Goal: Submit feedback/report problem

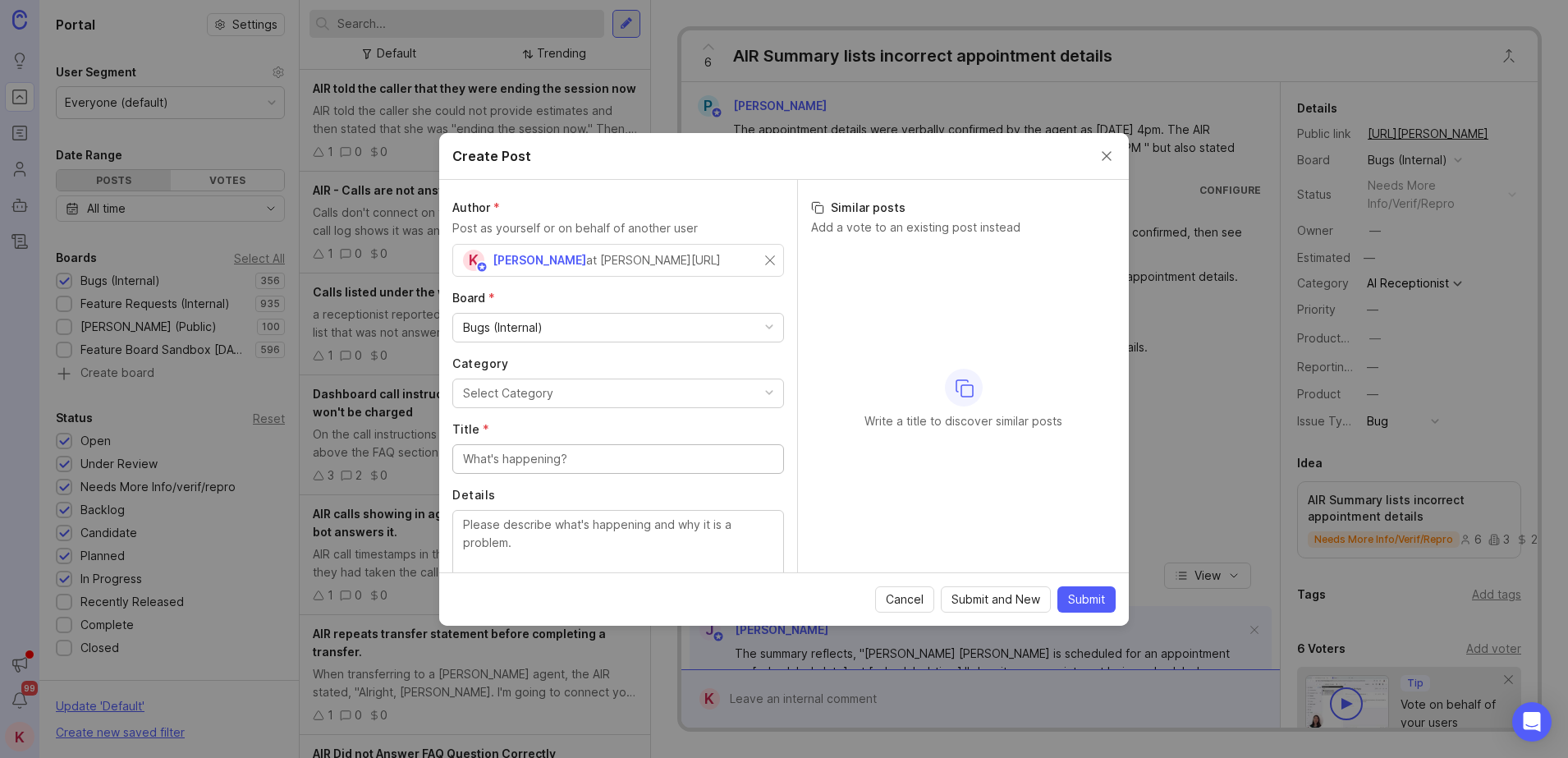
scroll to position [131, 0]
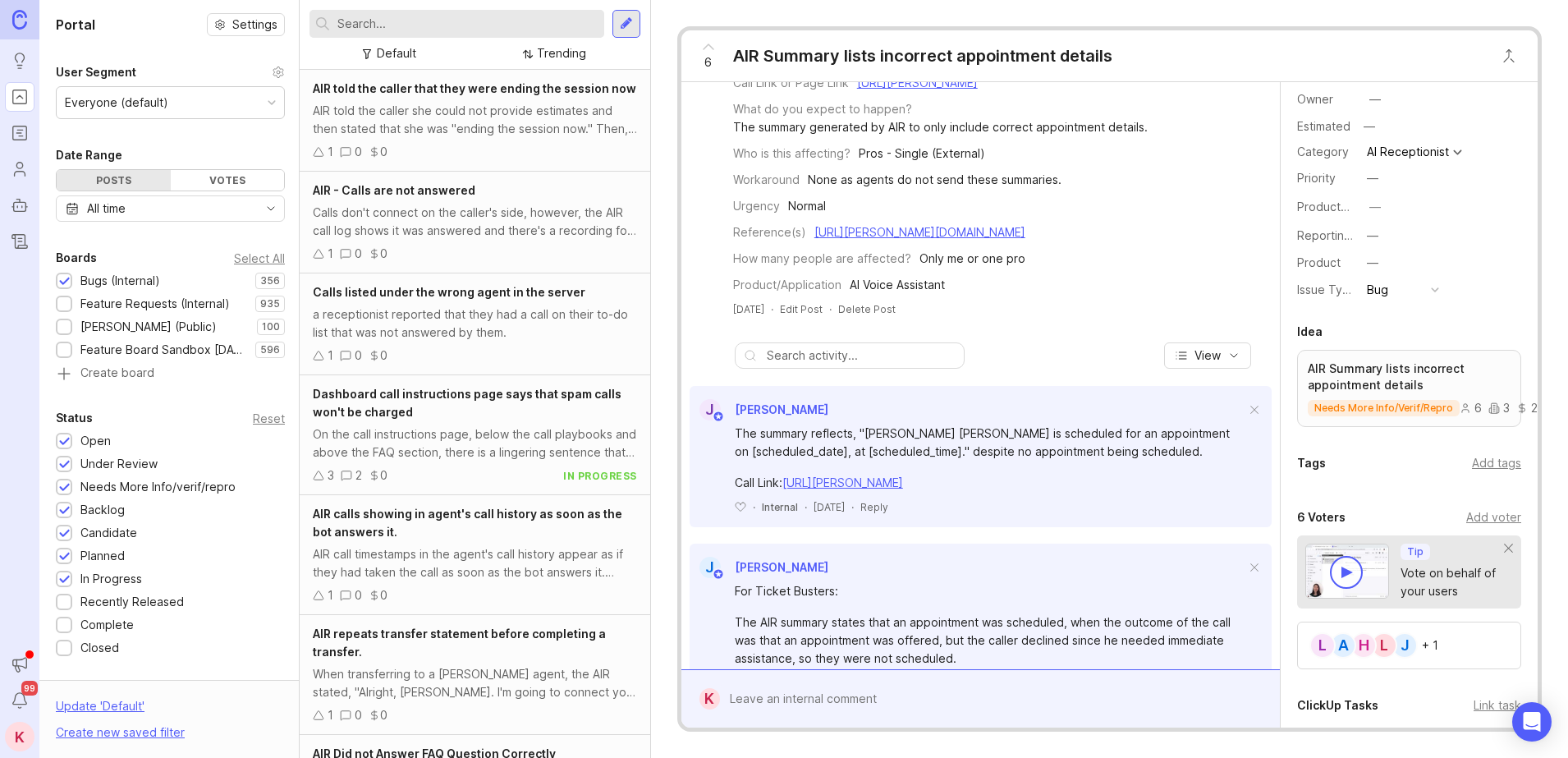
click at [501, 16] on input "text" at bounding box center [467, 24] width 260 height 18
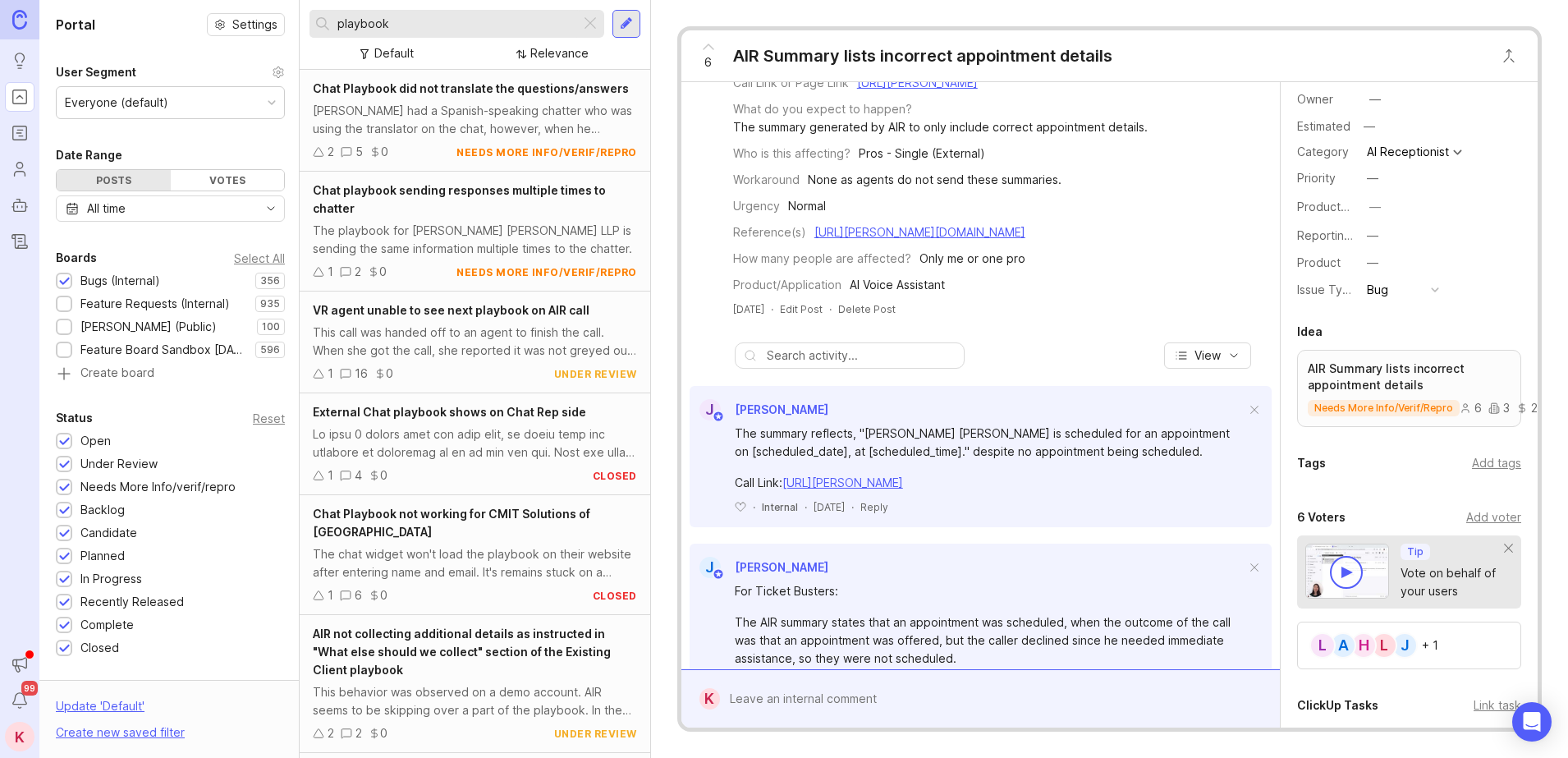
type input "playbook"
click at [432, 331] on div "This call was handed off to an agent to finish the call. When she got the call,…" at bounding box center [475, 341] width 324 height 37
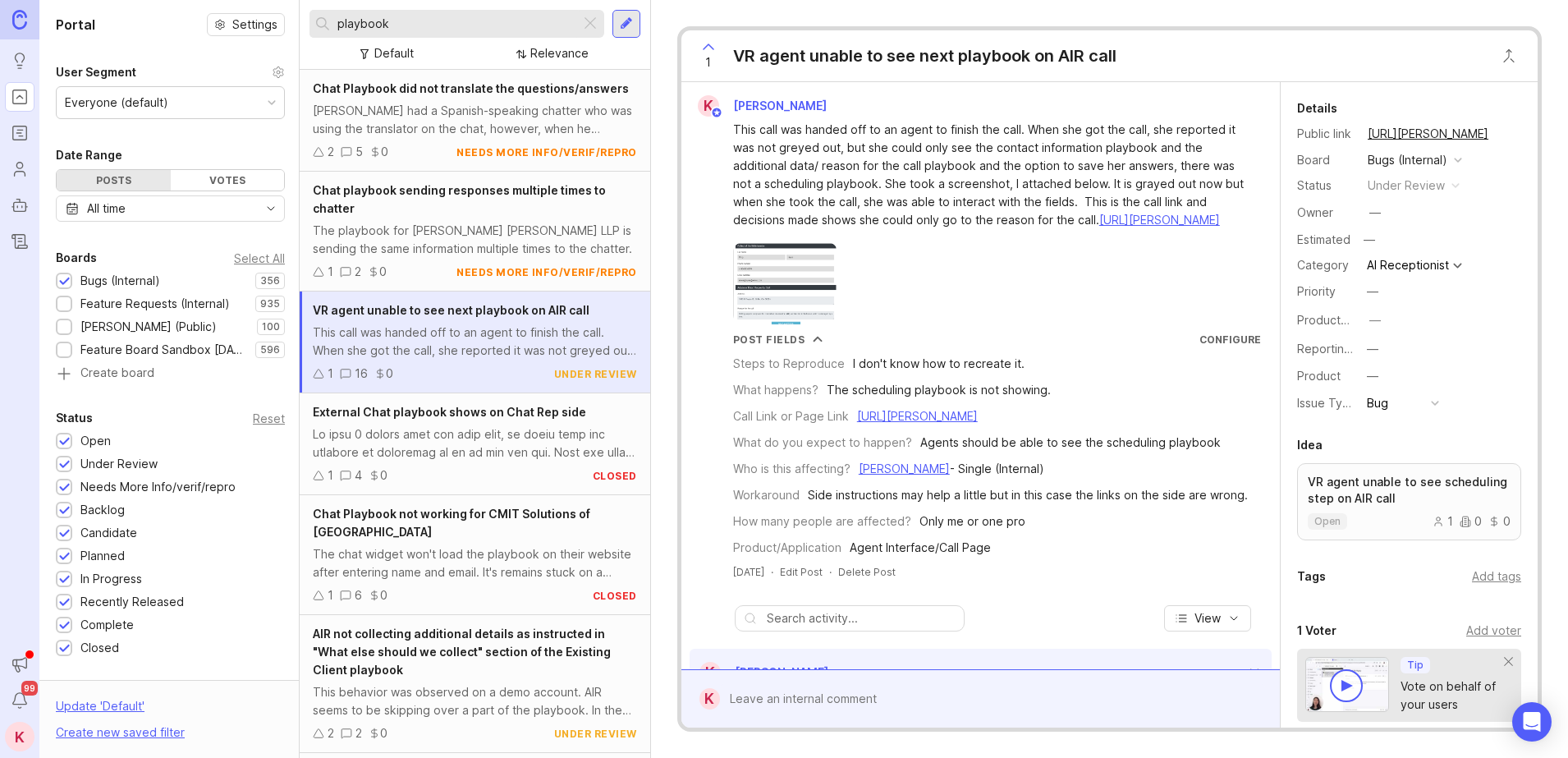
click at [870, 698] on div at bounding box center [992, 698] width 545 height 31
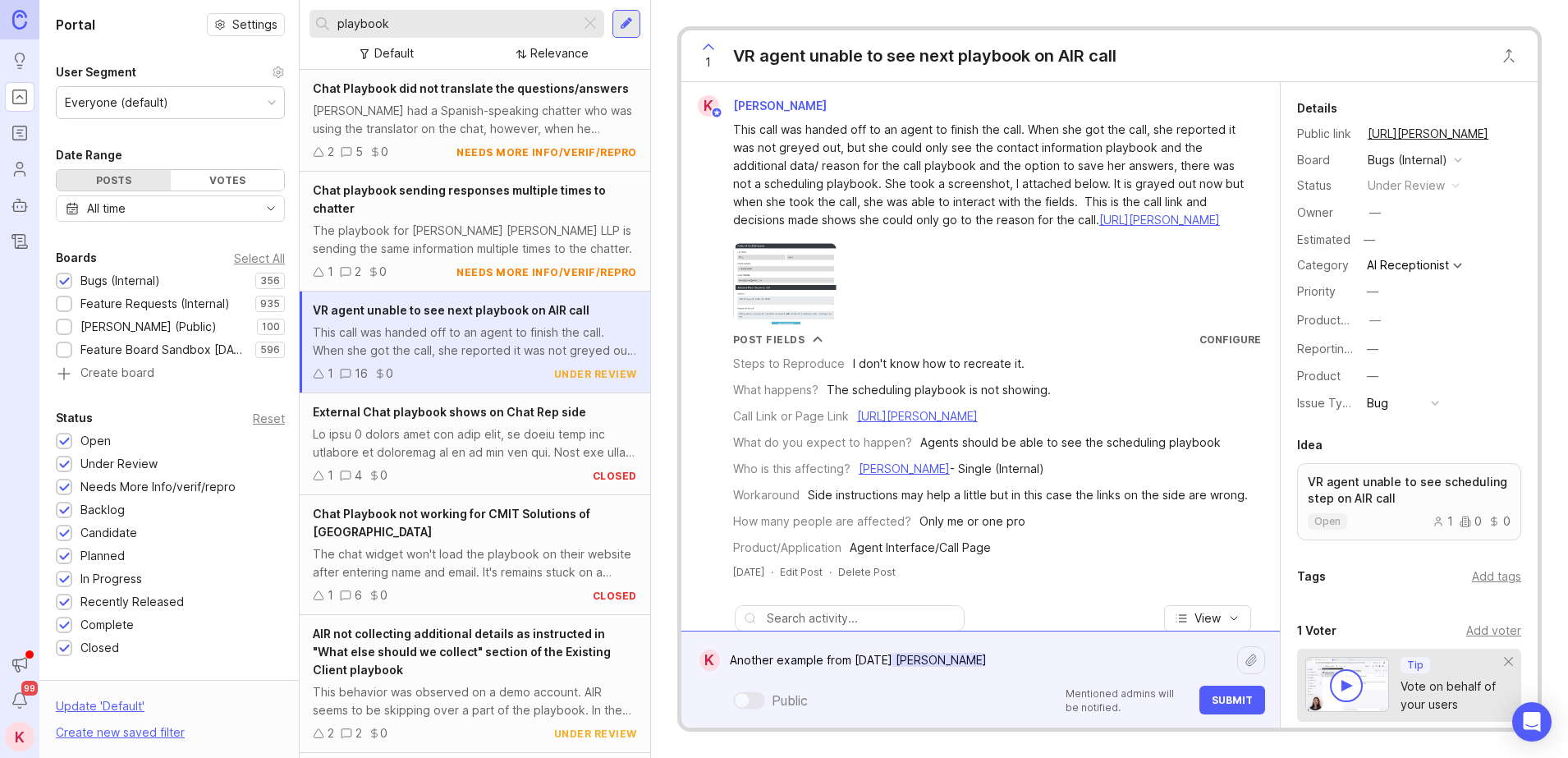
paste textarea "[URL][PERSON_NAME]"
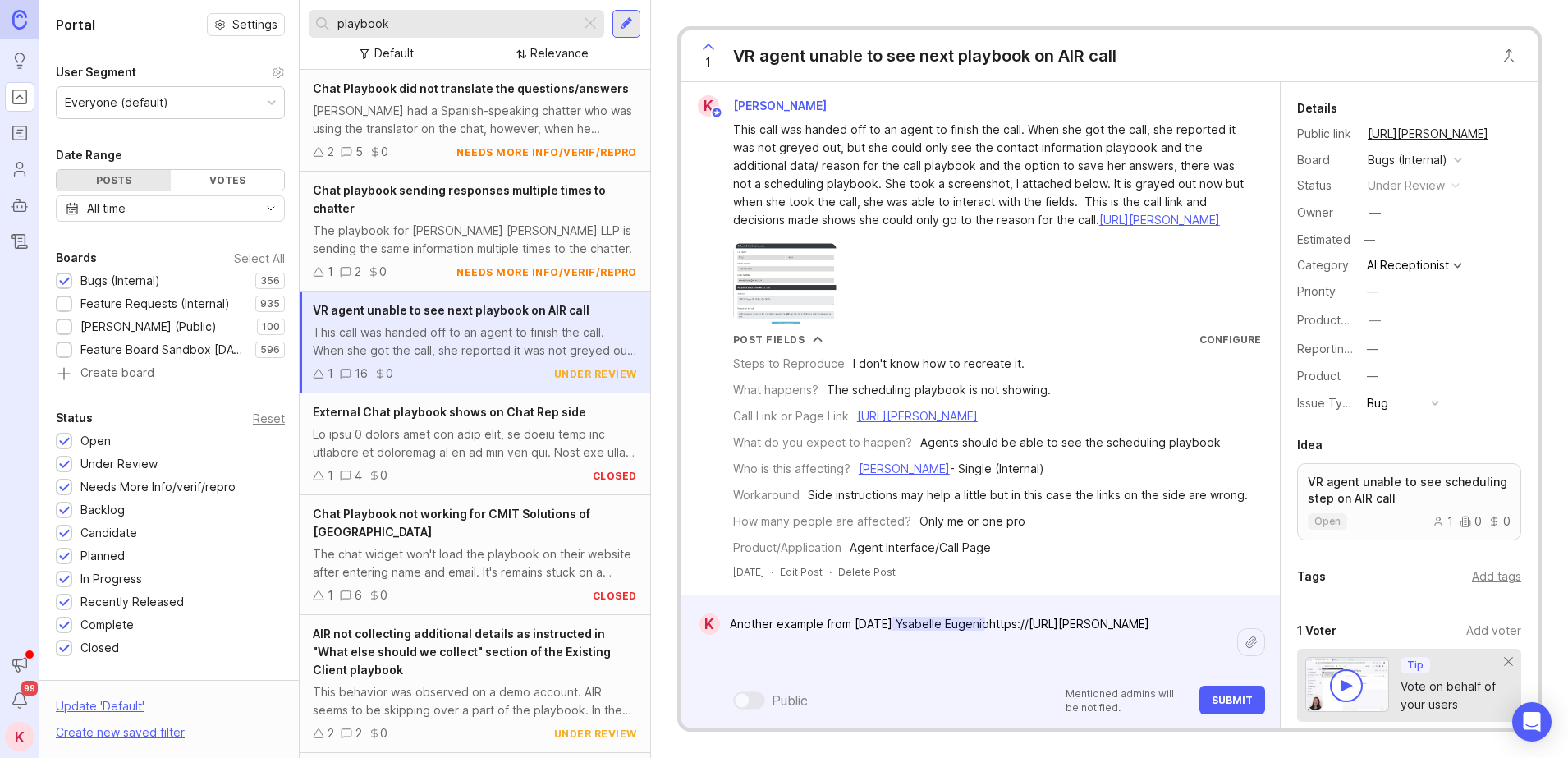
scroll to position [1095, 0]
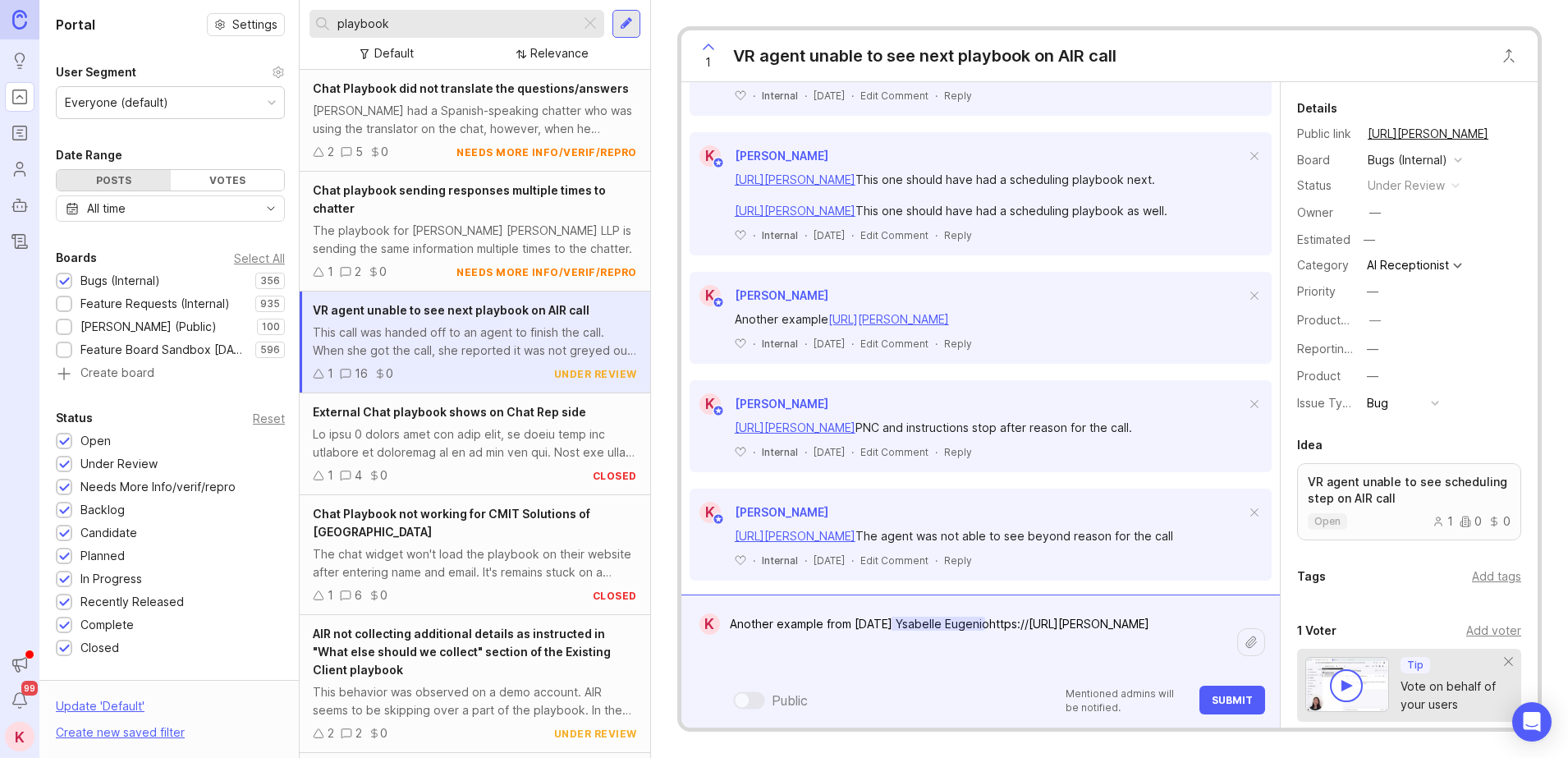
click at [780, 647] on textarea "Another example from [DATE] Ysabelle Eugeniohttps://[URL][PERSON_NAME]" at bounding box center [978, 642] width 517 height 68
type textarea "Another example from [DATE] [PERSON_NAME] [URL][PERSON_NAME]"
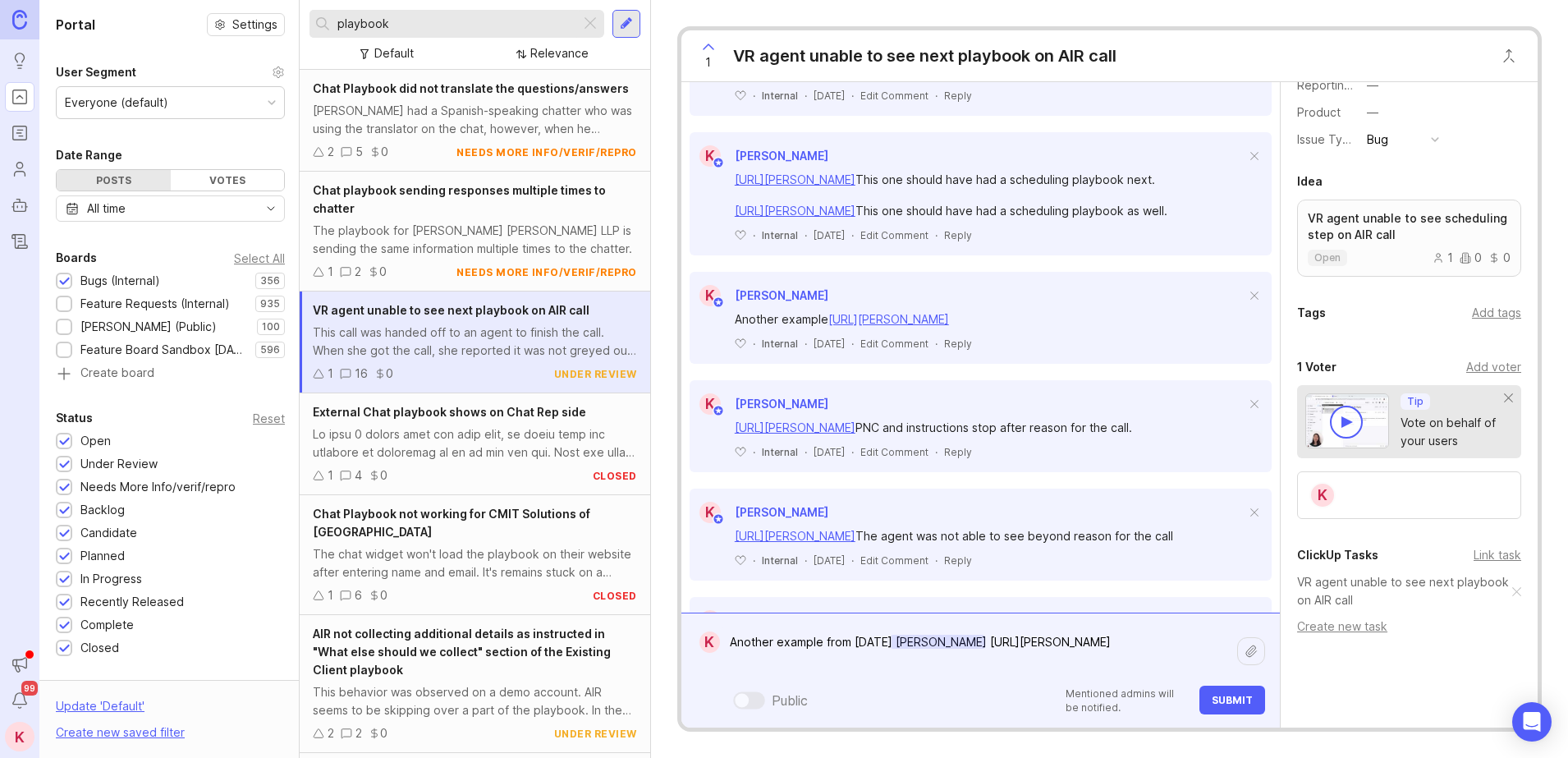
drag, startPoint x: 1047, startPoint y: 403, endPoint x: 1044, endPoint y: 494, distance: 91.0
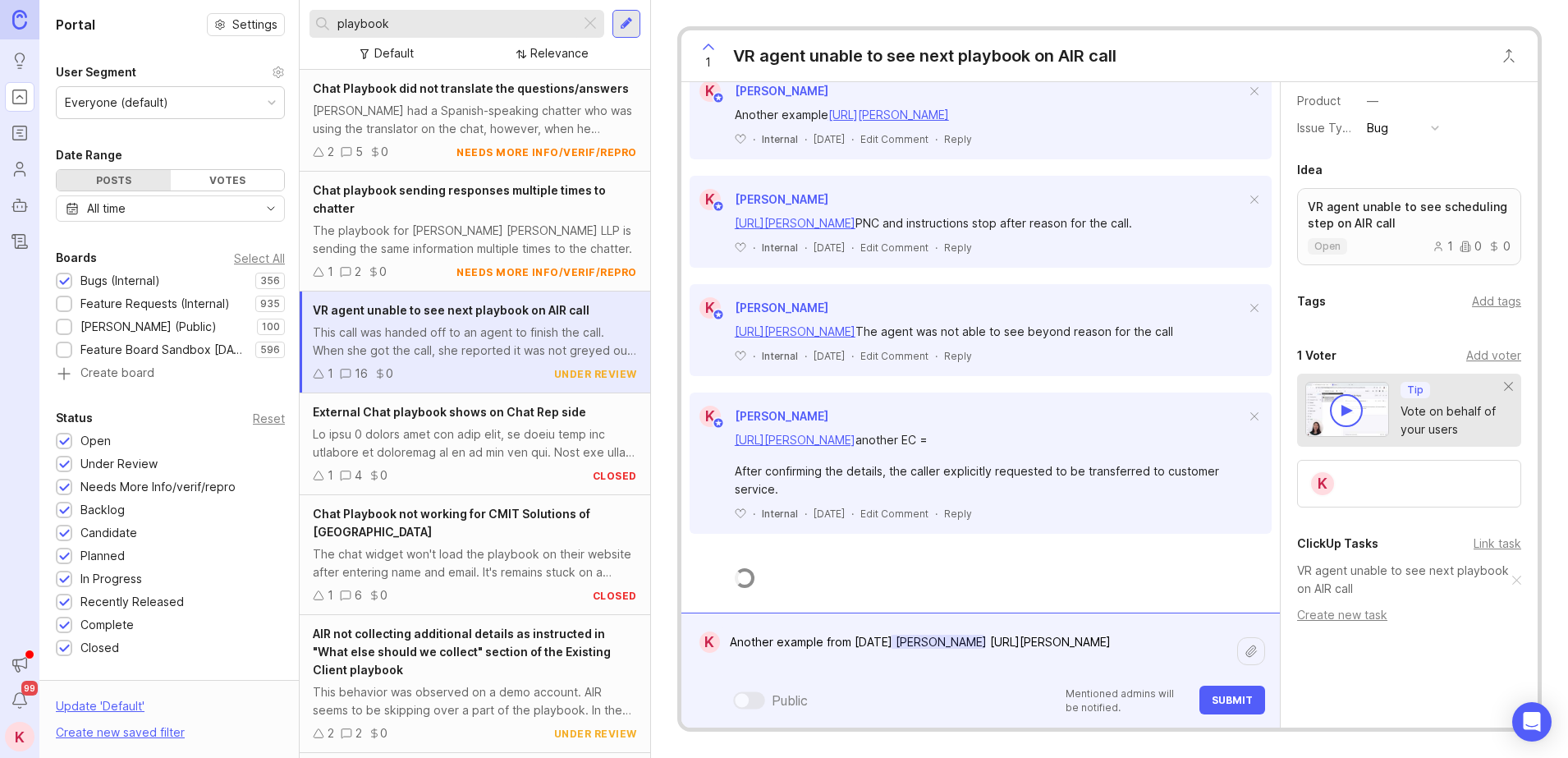
scroll to position [1444, 0]
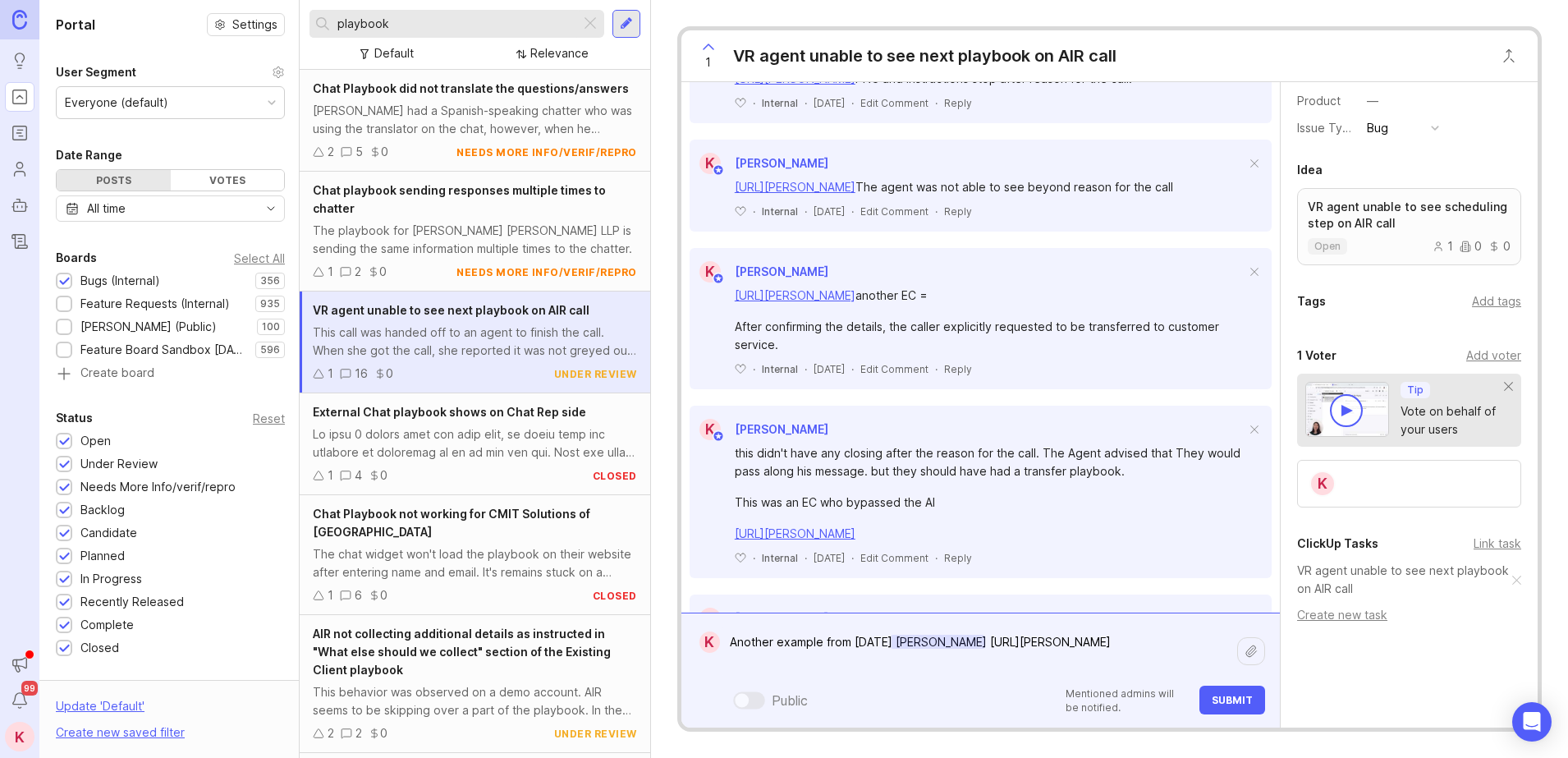
click at [1255, 705] on button "Submit" at bounding box center [1232, 700] width 66 height 29
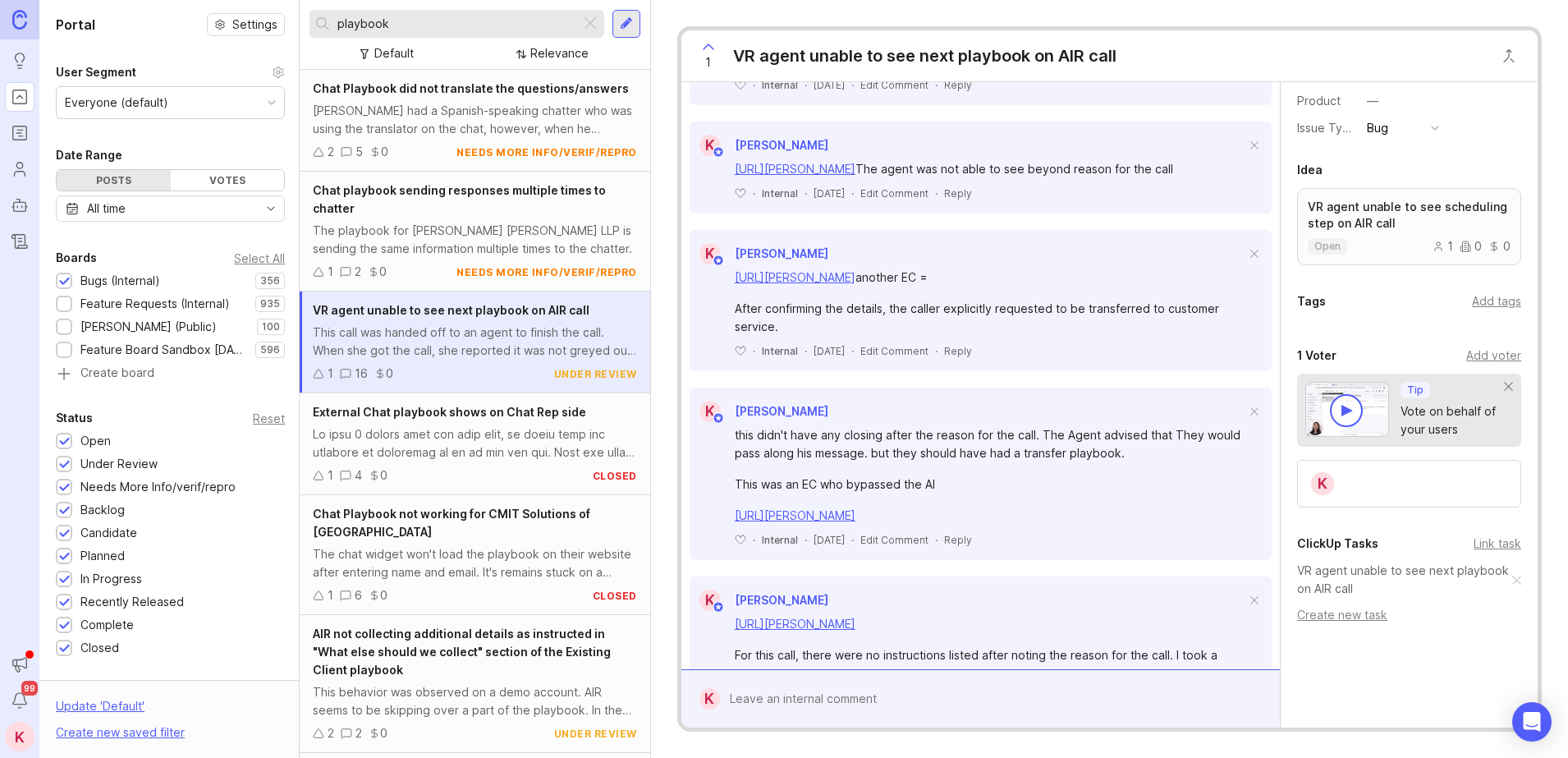
click at [402, 29] on input "playbook" at bounding box center [455, 24] width 236 height 18
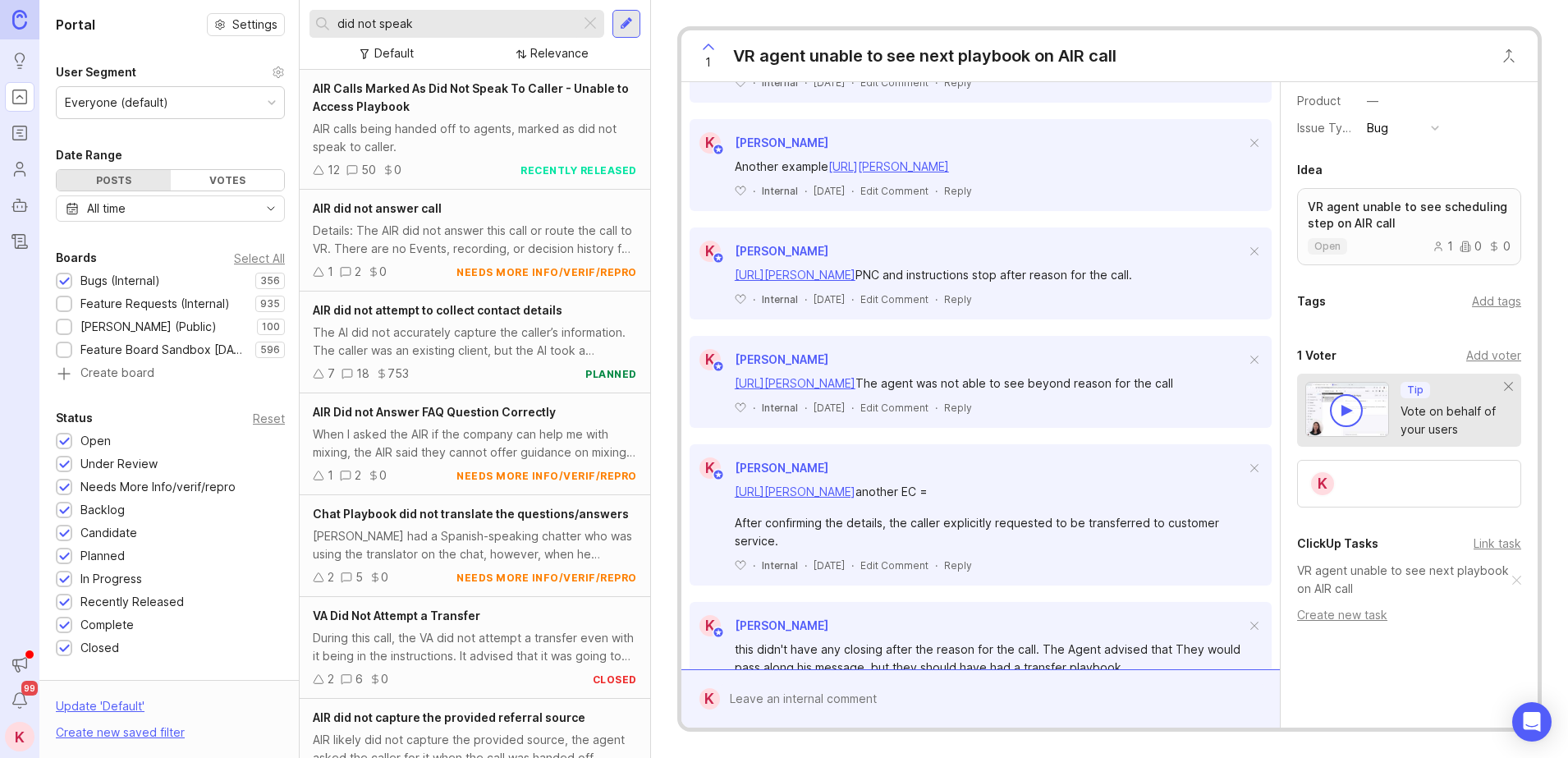
scroll to position [1569, 0]
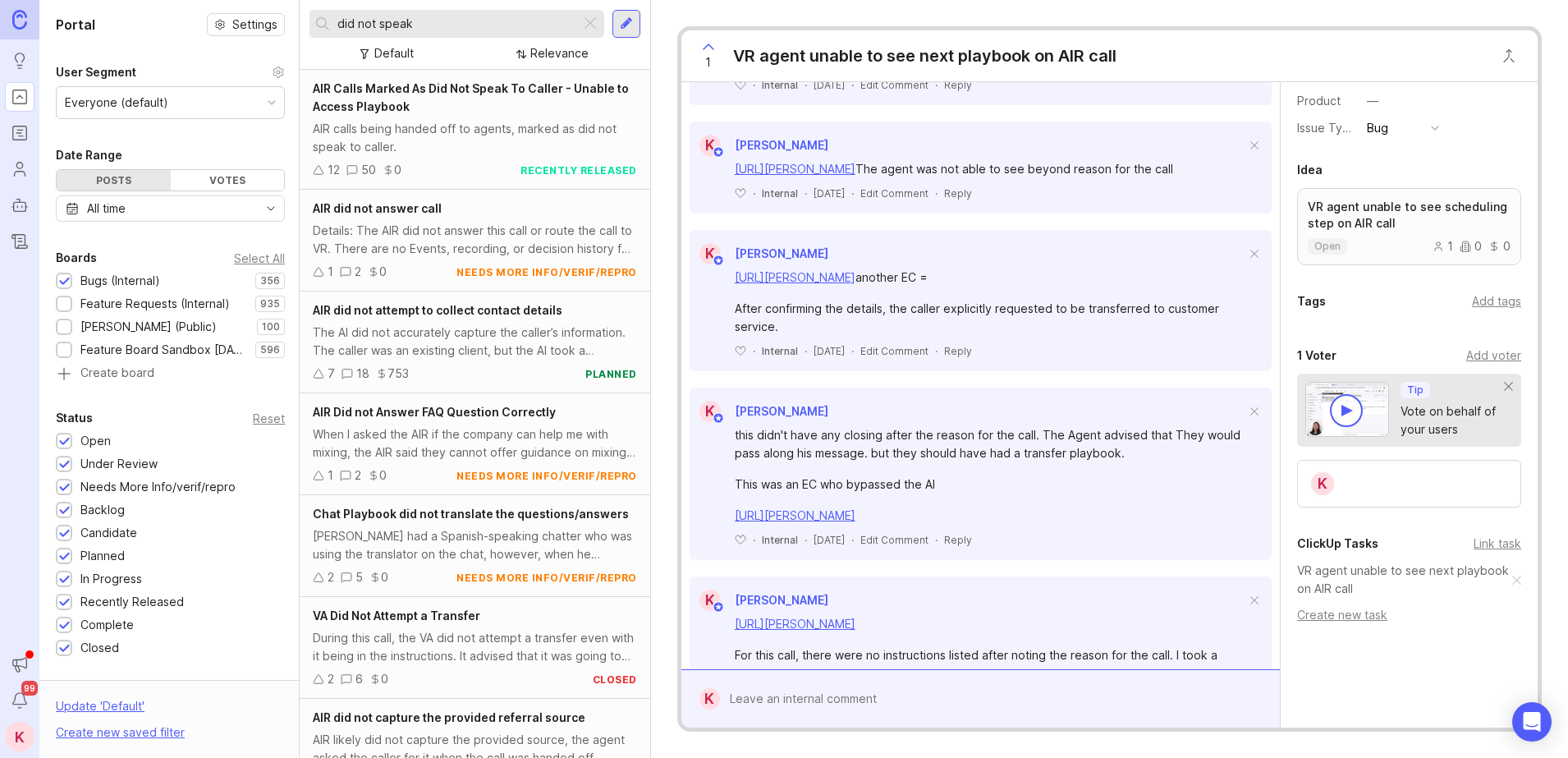
type input "did not speak"
click at [537, 93] on span "AIR Calls Marked As Did Not Speak To Caller - Unable to Access Playbook" at bounding box center [470, 97] width 316 height 32
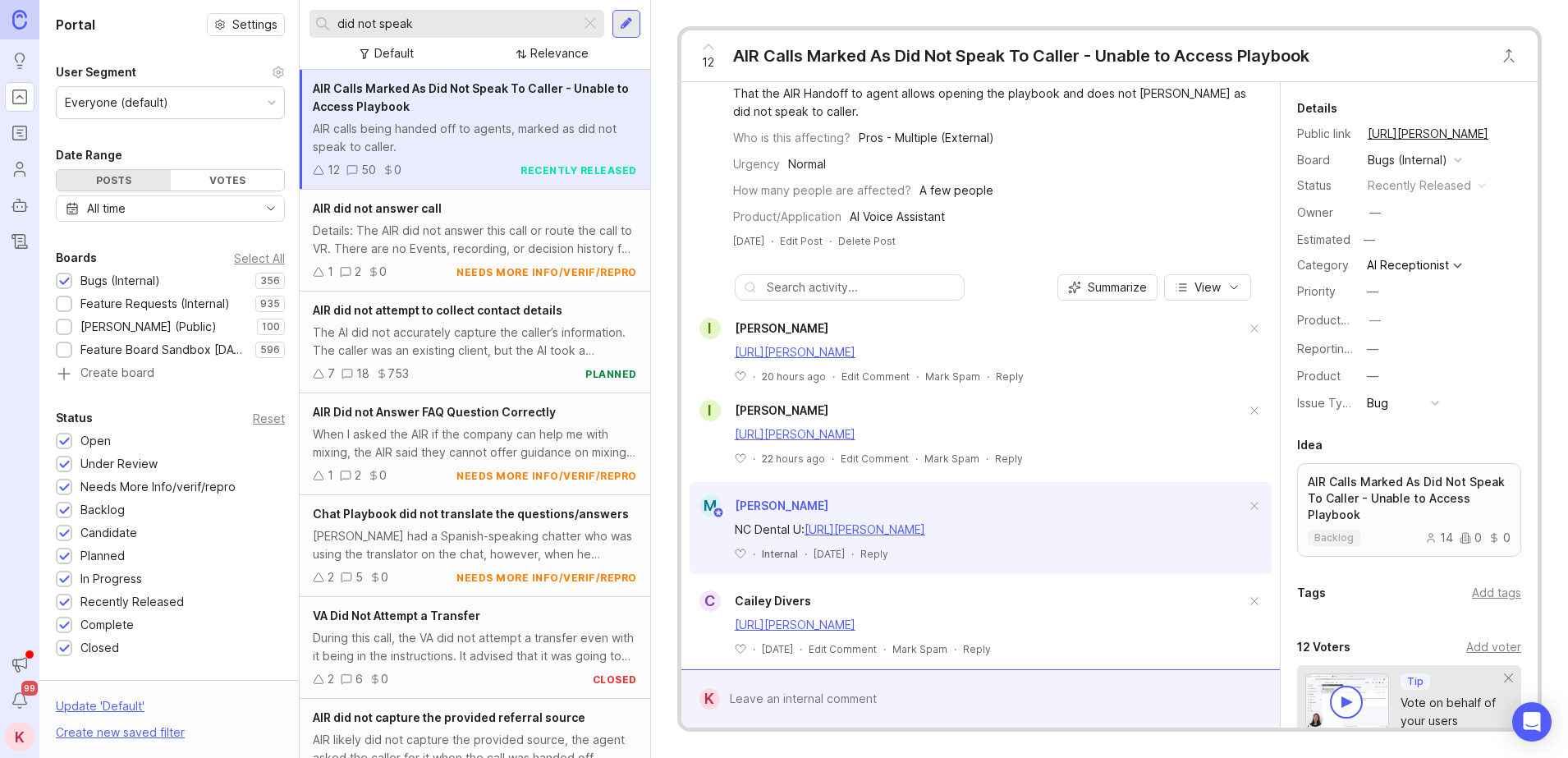
drag, startPoint x: 967, startPoint y: 353, endPoint x: 966, endPoint y: 444, distance: 91.0
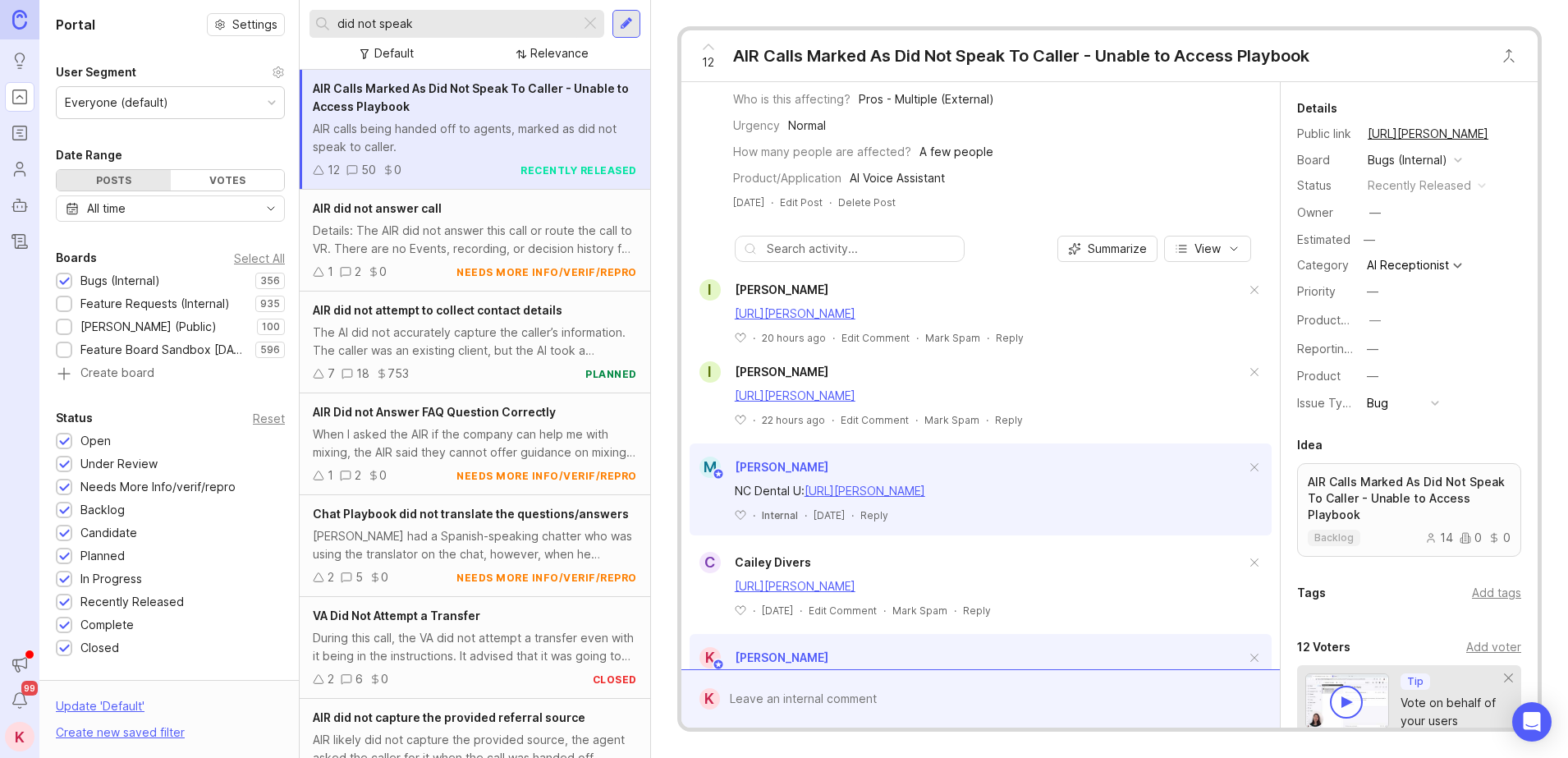
click at [873, 698] on div at bounding box center [992, 698] width 545 height 31
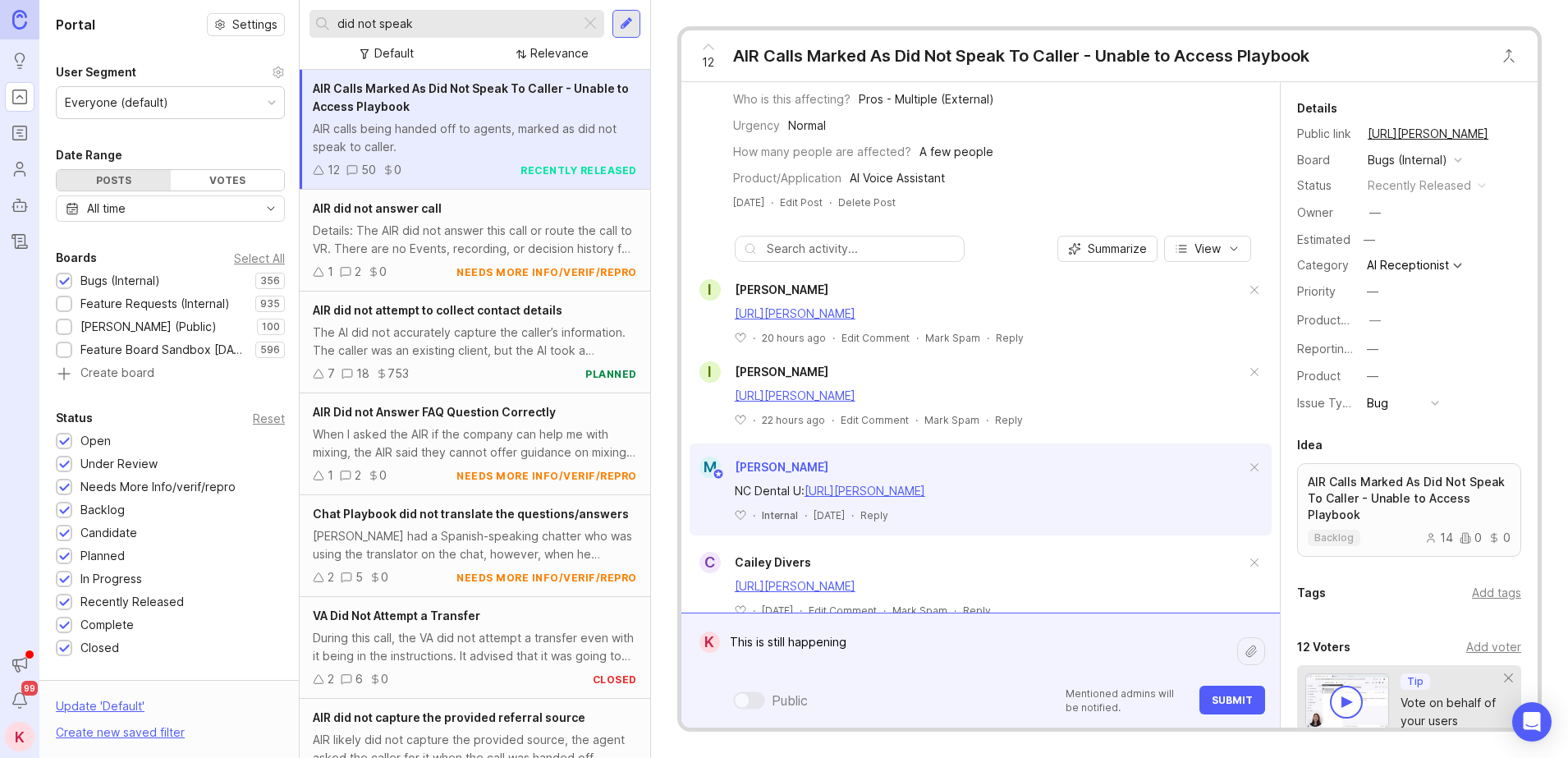
click at [751, 664] on textarea "This is still happening" at bounding box center [978, 650] width 517 height 49
paste textarea "[URL][PERSON_NAME]"
click at [1165, 662] on textarea "This is still happening [URL][PERSON_NAME]" at bounding box center [978, 650] width 517 height 49
paste textarea "[URL][PERSON_NAME]"
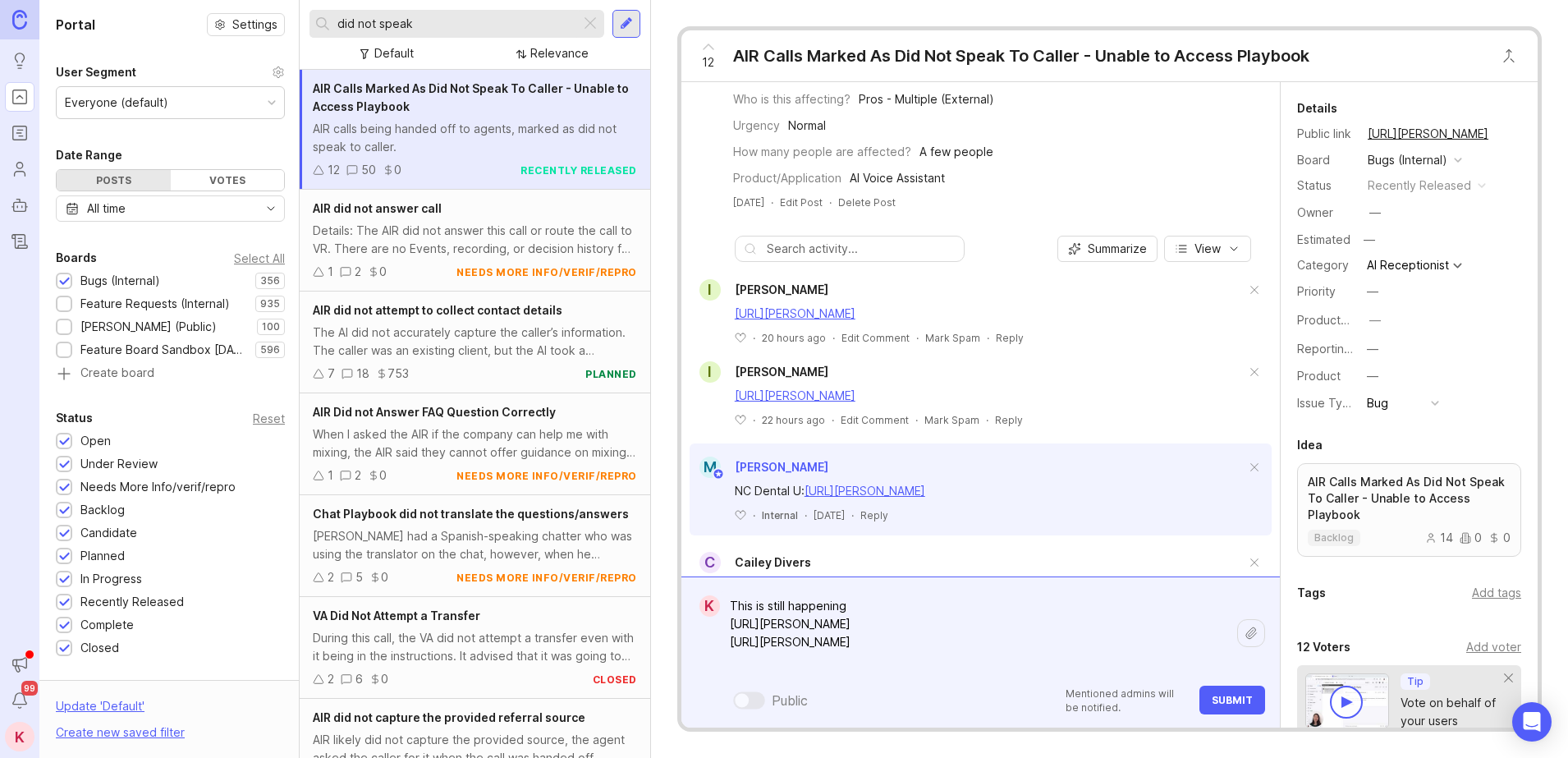
click at [1178, 646] on textarea "This is still happening [URL][PERSON_NAME] [URL][PERSON_NAME]" at bounding box center [978, 633] width 517 height 86
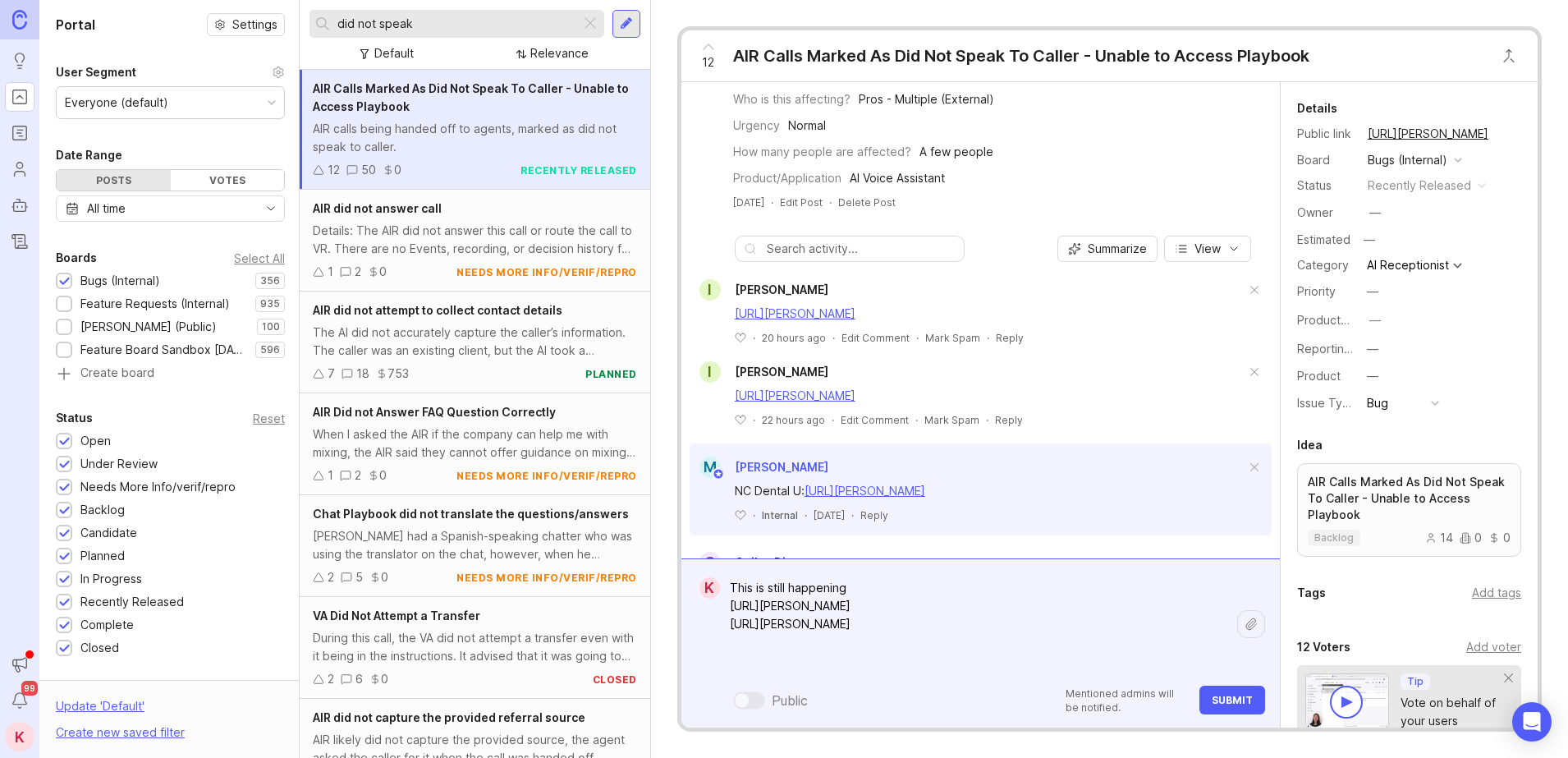
paste textarea "[URL][PERSON_NAME]"
click at [1190, 646] on textarea "This is still happening [URL][PERSON_NAME] [URL][PERSON_NAME] [URL][PERSON_NAME]" at bounding box center [978, 624] width 517 height 103
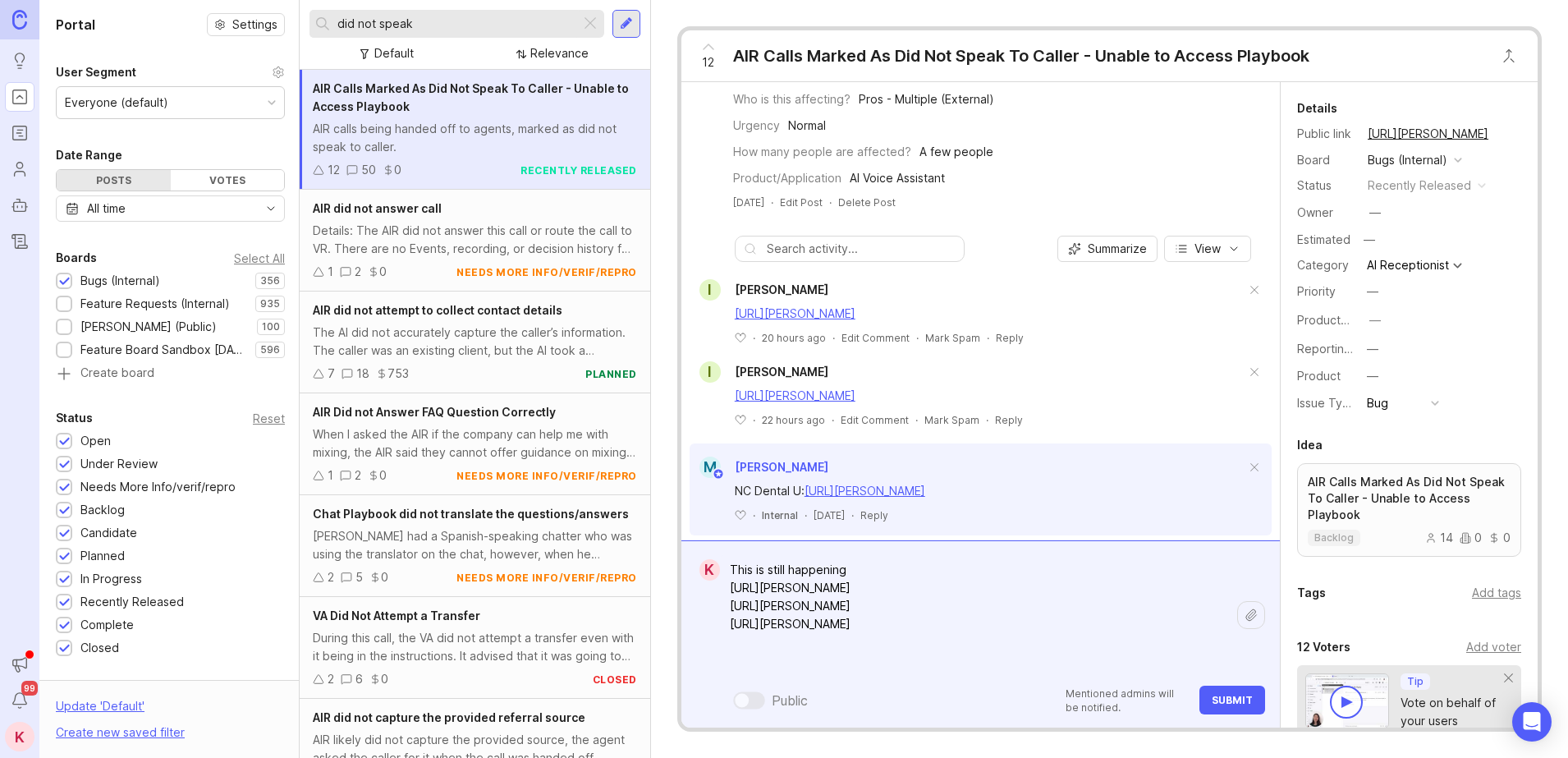
paste textarea "[URL][PERSON_NAME]"
click at [1182, 648] on textarea "This is still happening [URL][PERSON_NAME] [URL][PERSON_NAME] [URL][PERSON_NAME…" at bounding box center [978, 615] width 517 height 121
paste textarea "[URL][PERSON_NAME]"
click at [1196, 640] on textarea "This is still happening [URL][PERSON_NAME] [URL][PERSON_NAME] [URL][PERSON_NAME…" at bounding box center [978, 606] width 517 height 140
paste textarea "[URL][PERSON_NAME]"
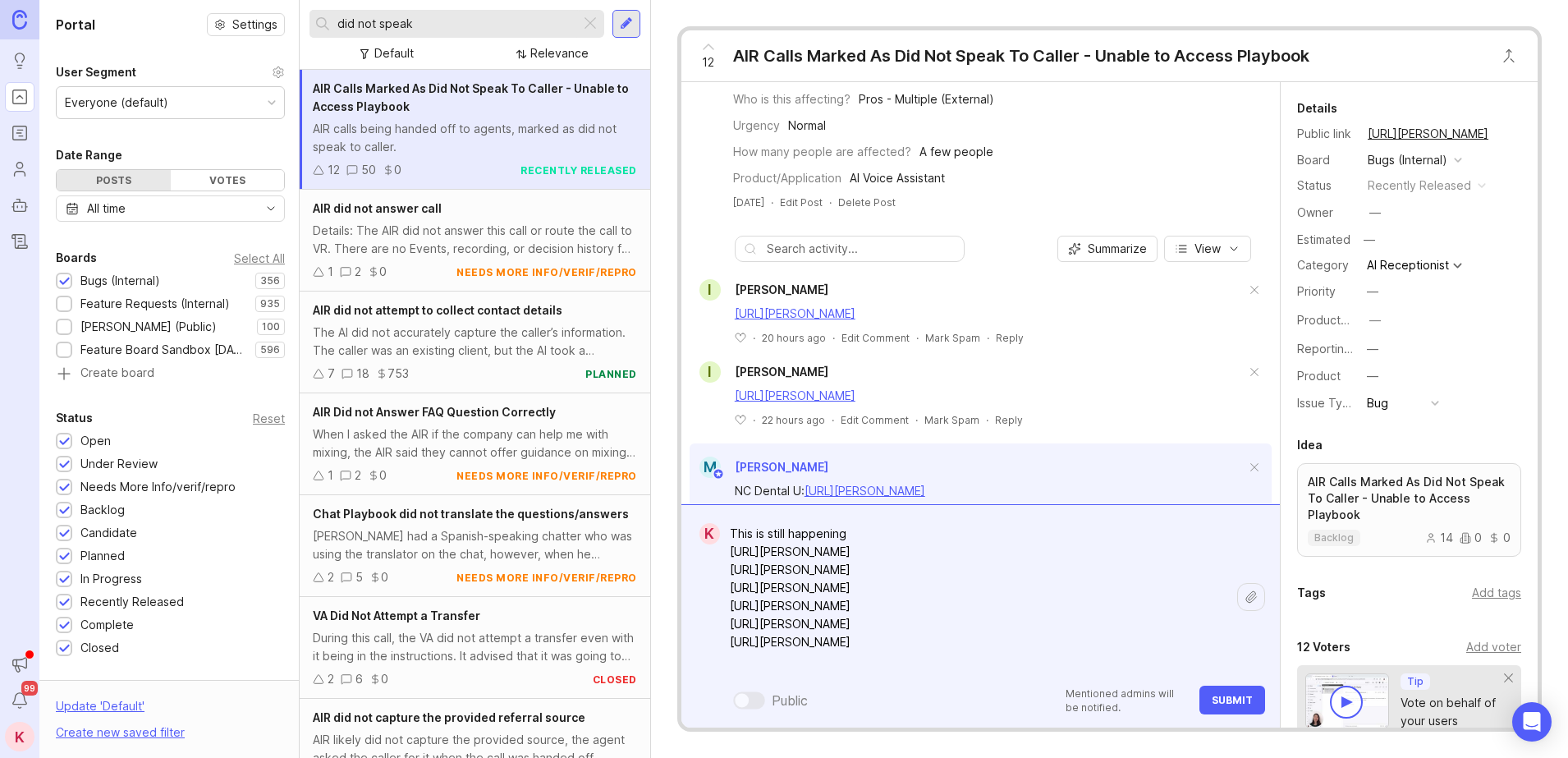
click at [1172, 648] on textarea "This is still happening [URL][PERSON_NAME] [URL][PERSON_NAME] [URL][PERSON_NAME…" at bounding box center [978, 597] width 517 height 158
paste textarea "[URL][PERSON_NAME]"
click at [1179, 646] on textarea "This is still happening [URL][PERSON_NAME] [URL][PERSON_NAME] [URL][PERSON_NAME…" at bounding box center [978, 579] width 517 height 194
paste textarea "[URL][PERSON_NAME]"
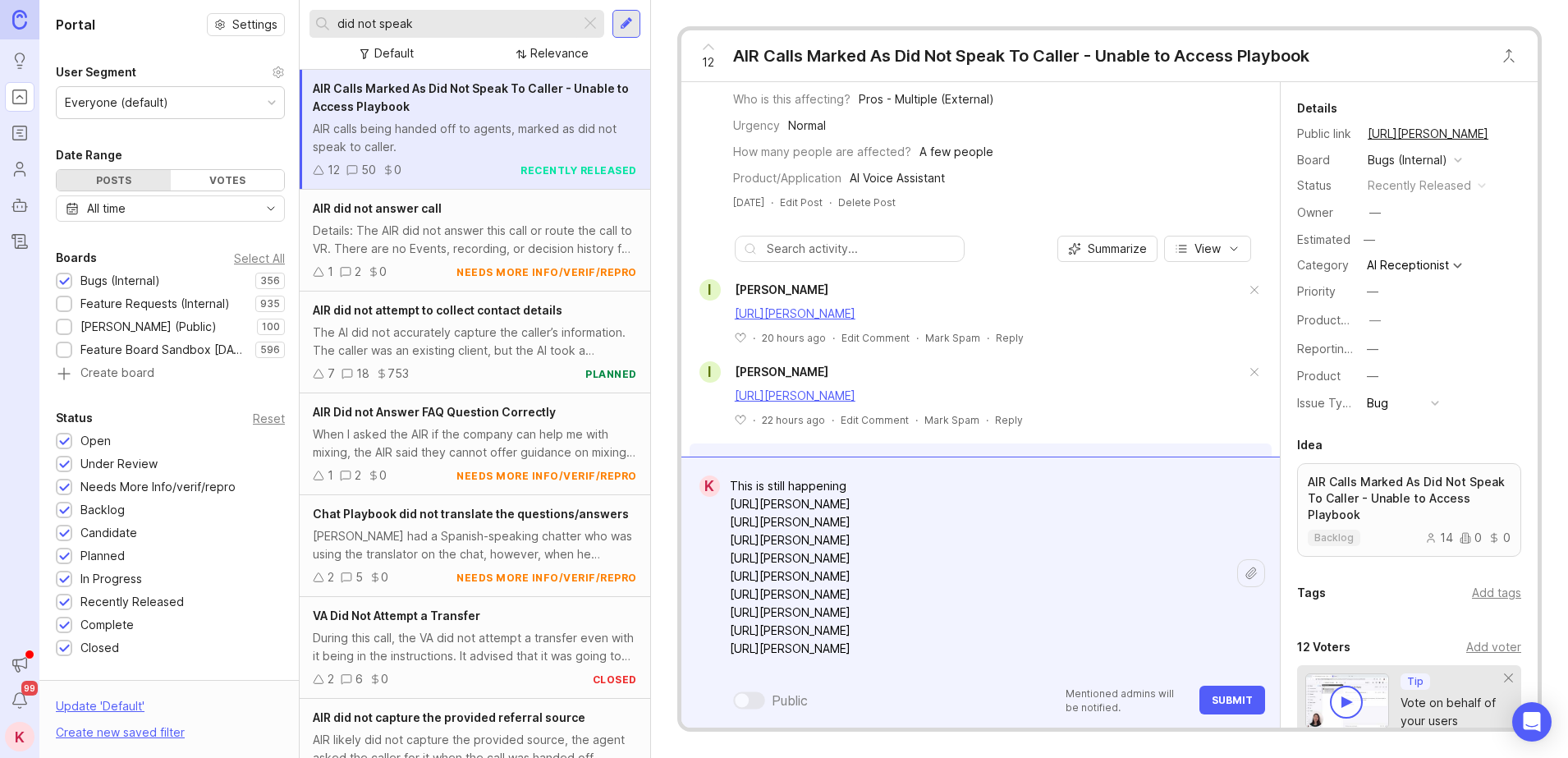
click at [1176, 650] on textarea "This is still happening [URL][PERSON_NAME] [URL][PERSON_NAME] [URL][PERSON_NAME…" at bounding box center [978, 576] width 517 height 212
paste textarea "[URL][PERSON_NAME]"
click at [1180, 646] on textarea "This is still happening [URL][PERSON_NAME] [URL][PERSON_NAME] [URL][PERSON_NAME…" at bounding box center [978, 579] width 517 height 248
paste textarea "[URL][PERSON_NAME]"
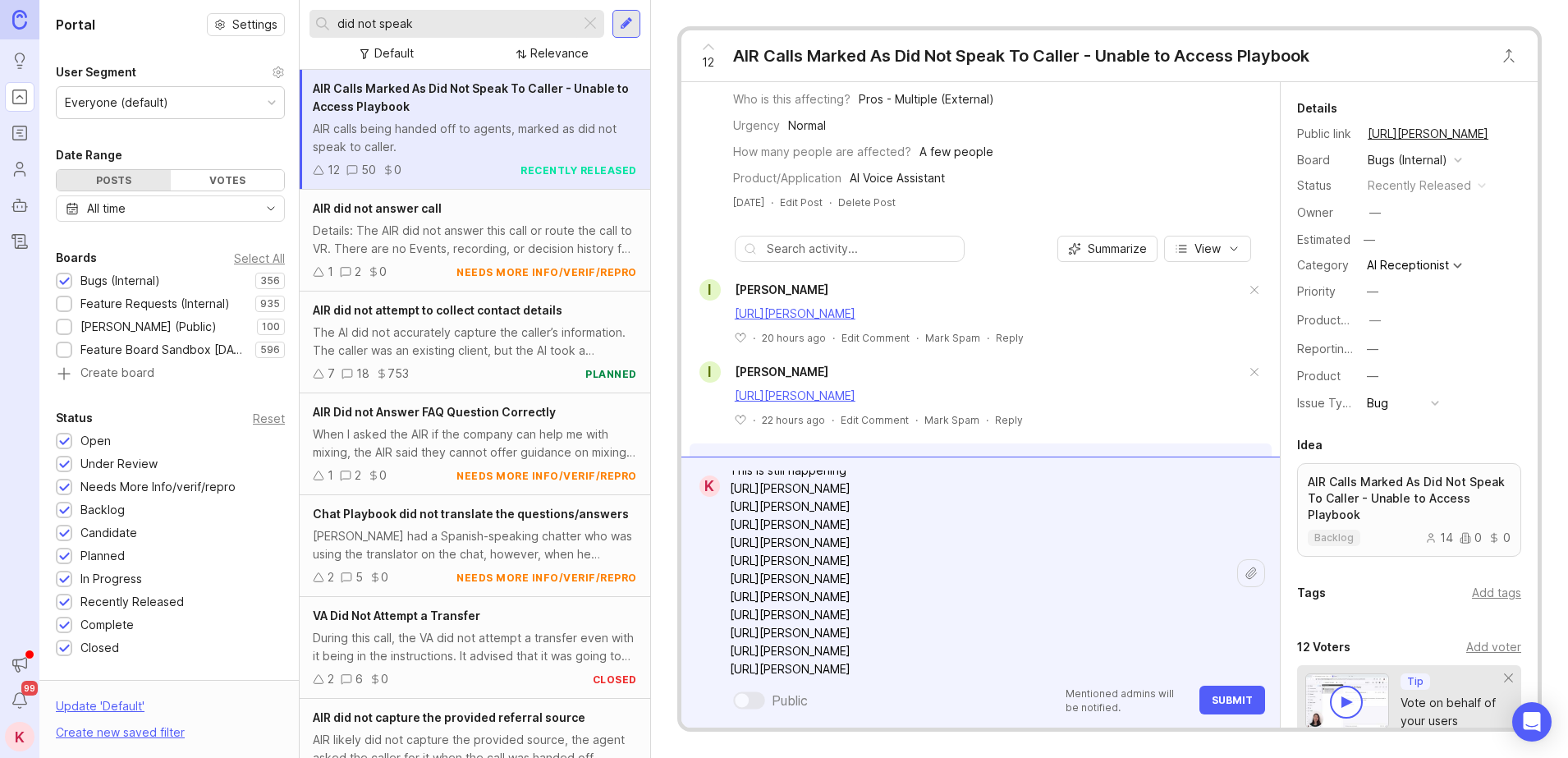
click at [1163, 665] on textarea "This is still happening [URL][PERSON_NAME] [URL][PERSON_NAME] [URL][PERSON_NAME…" at bounding box center [978, 588] width 517 height 266
click at [1068, 646] on textarea "This is still happening [URL][PERSON_NAME] [URL][PERSON_NAME] [URL][PERSON_NAME…" at bounding box center [978, 542] width 517 height 266
paste textarea "[URL][PERSON_NAME]"
click at [1164, 646] on textarea "This is still happening [URL][PERSON_NAME] [URL][PERSON_NAME] [URL][PERSON_NAME…" at bounding box center [978, 542] width 517 height 266
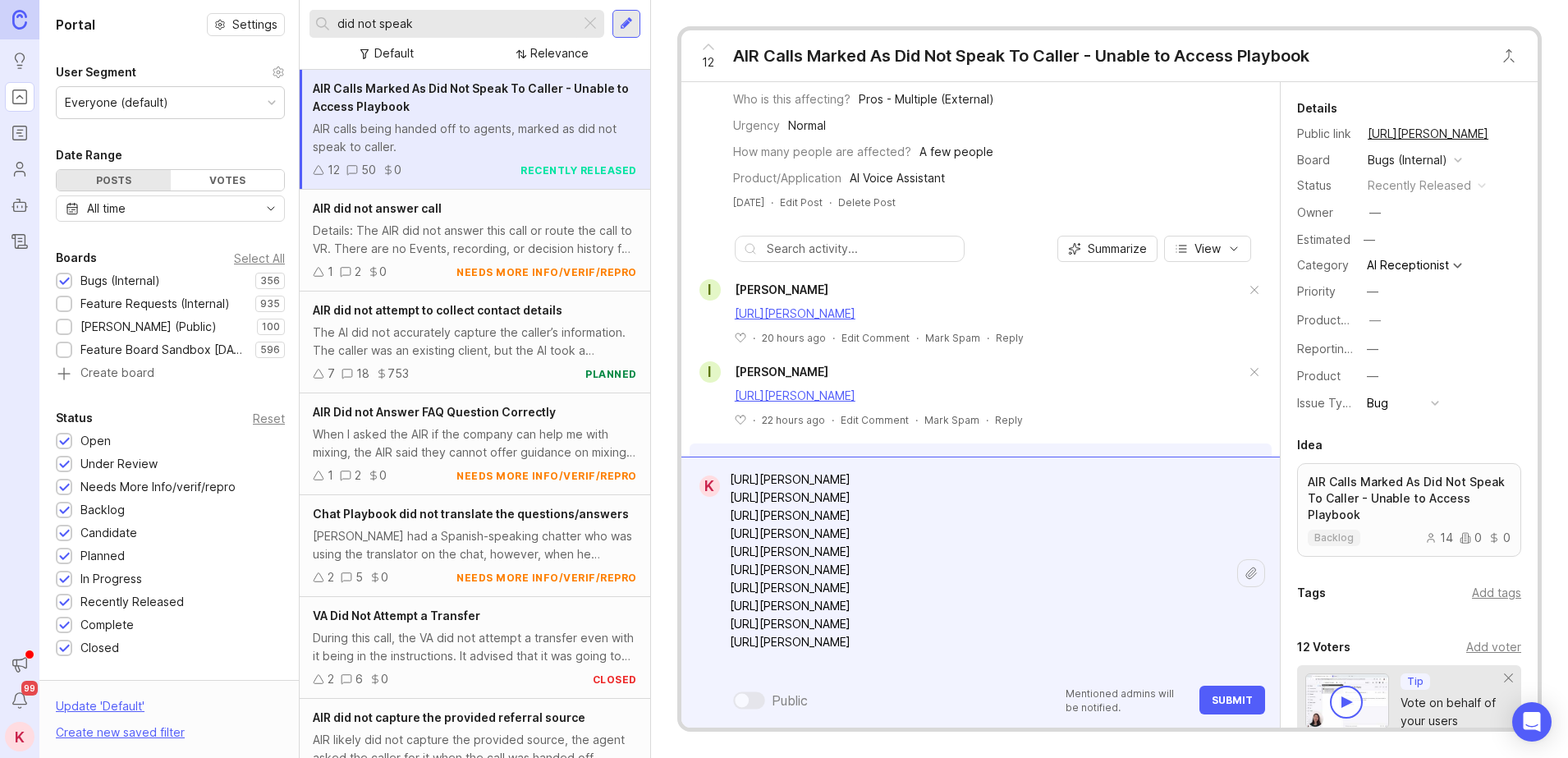
paste textarea "[URL][PERSON_NAME]"
click at [1092, 652] on textarea "This is still happening [URL][PERSON_NAME] [URL][PERSON_NAME] [URL][PERSON_NAME…" at bounding box center [978, 524] width 517 height 302
click at [1085, 641] on textarea "This is still happening [URL][PERSON_NAME] [URL][PERSON_NAME] [URL][PERSON_NAME…" at bounding box center [978, 524] width 517 height 302
paste textarea "[URL][PERSON_NAME]"
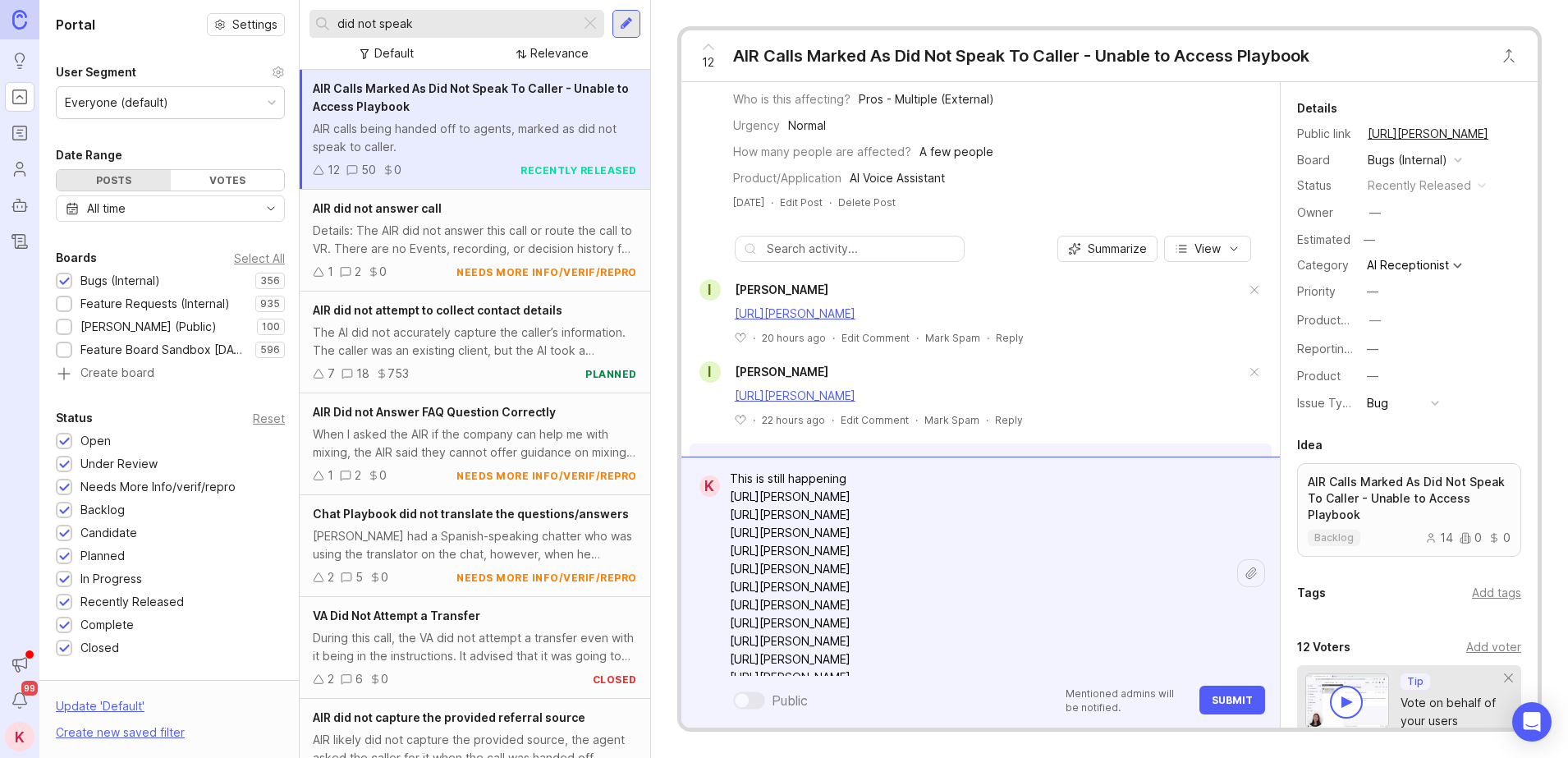
scroll to position [0, 0]
click at [750, 484] on textarea "This is still happening [URL][PERSON_NAME] [URL][PERSON_NAME] [URL][PERSON_NAME…" at bounding box center [978, 621] width 517 height 302
click at [748, 484] on textarea "This is still happening [URL][PERSON_NAME] [URL][PERSON_NAME] [URL][PERSON_NAME…" at bounding box center [978, 621] width 517 height 302
click at [743, 485] on textarea "This is still happening [URL][PERSON_NAME] [URL][PERSON_NAME] [URL][PERSON_NAME…" at bounding box center [978, 621] width 517 height 302
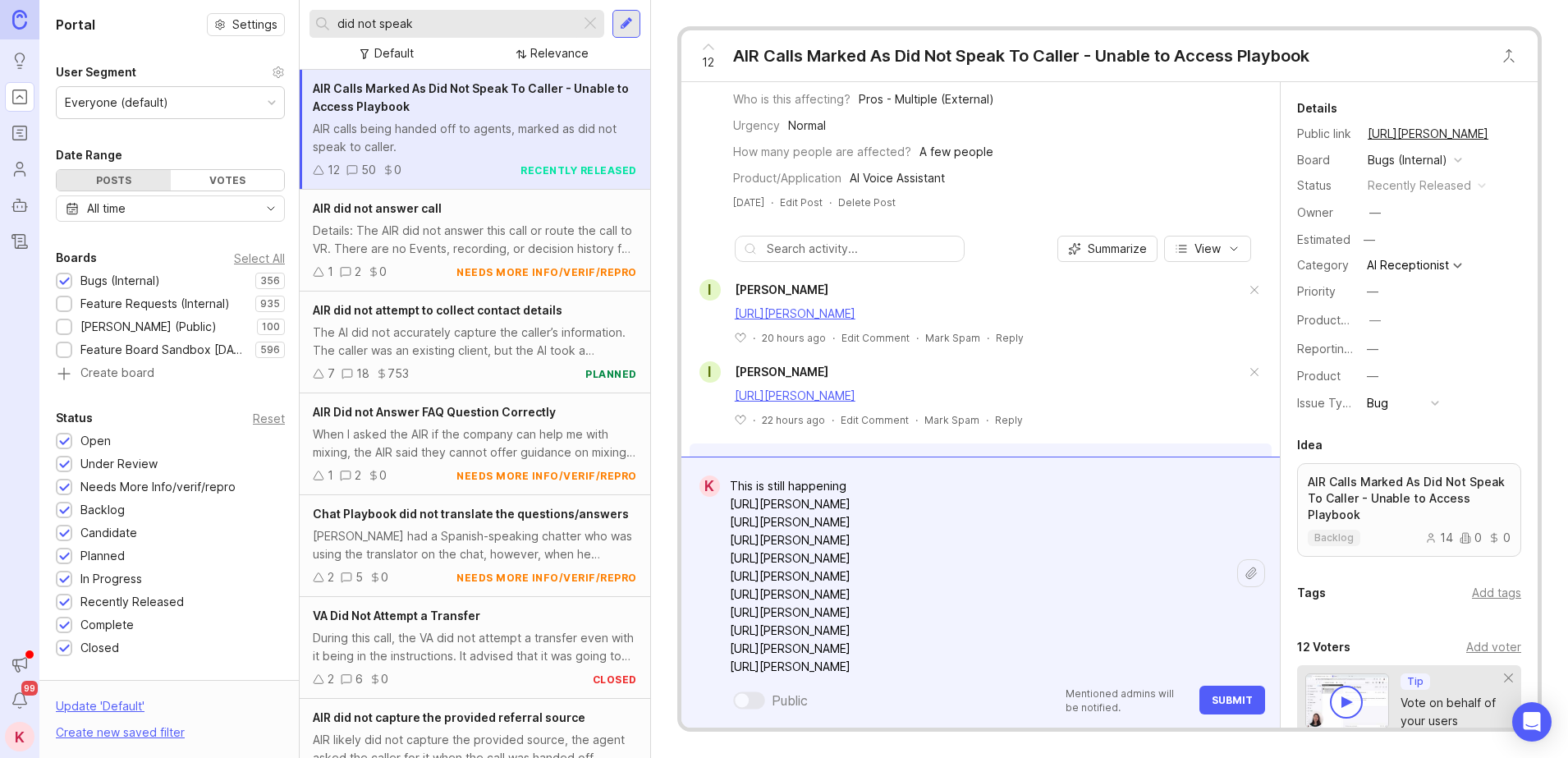
drag, startPoint x: 898, startPoint y: 486, endPoint x: 703, endPoint y: 483, distance: 195.0
click at [703, 483] on form "K This is still happening [URL][PERSON_NAME] [URL][PERSON_NAME] [URL][PERSON_NA…" at bounding box center [980, 592] width 598 height 271
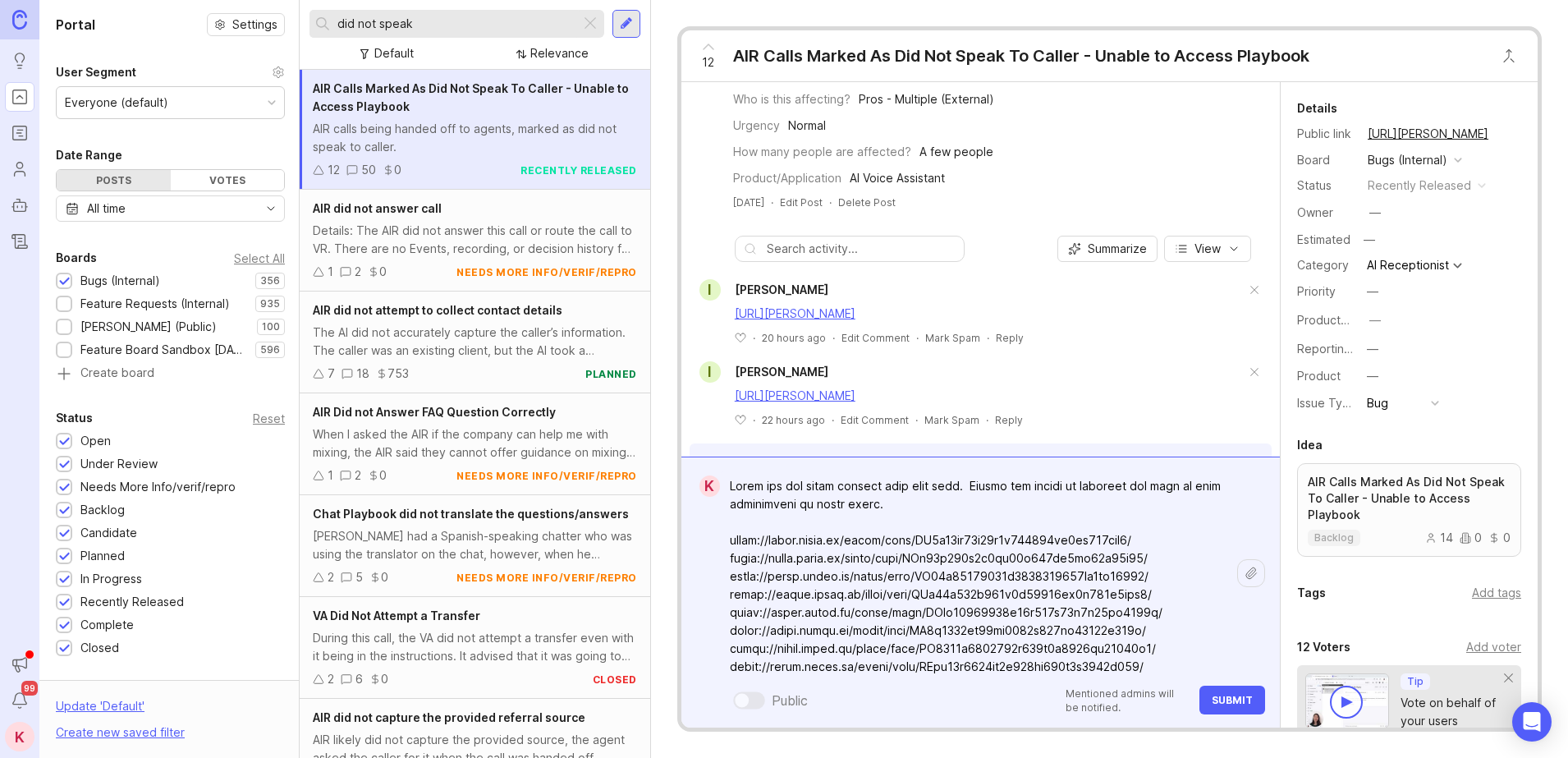
click at [1177, 484] on textarea at bounding box center [978, 640] width 517 height 338
click at [1182, 488] on textarea at bounding box center [978, 640] width 517 height 338
type textarea "These are the agent reports from this week. Agents are unable to complete the c…"
click at [1223, 687] on button "Submit" at bounding box center [1232, 700] width 66 height 29
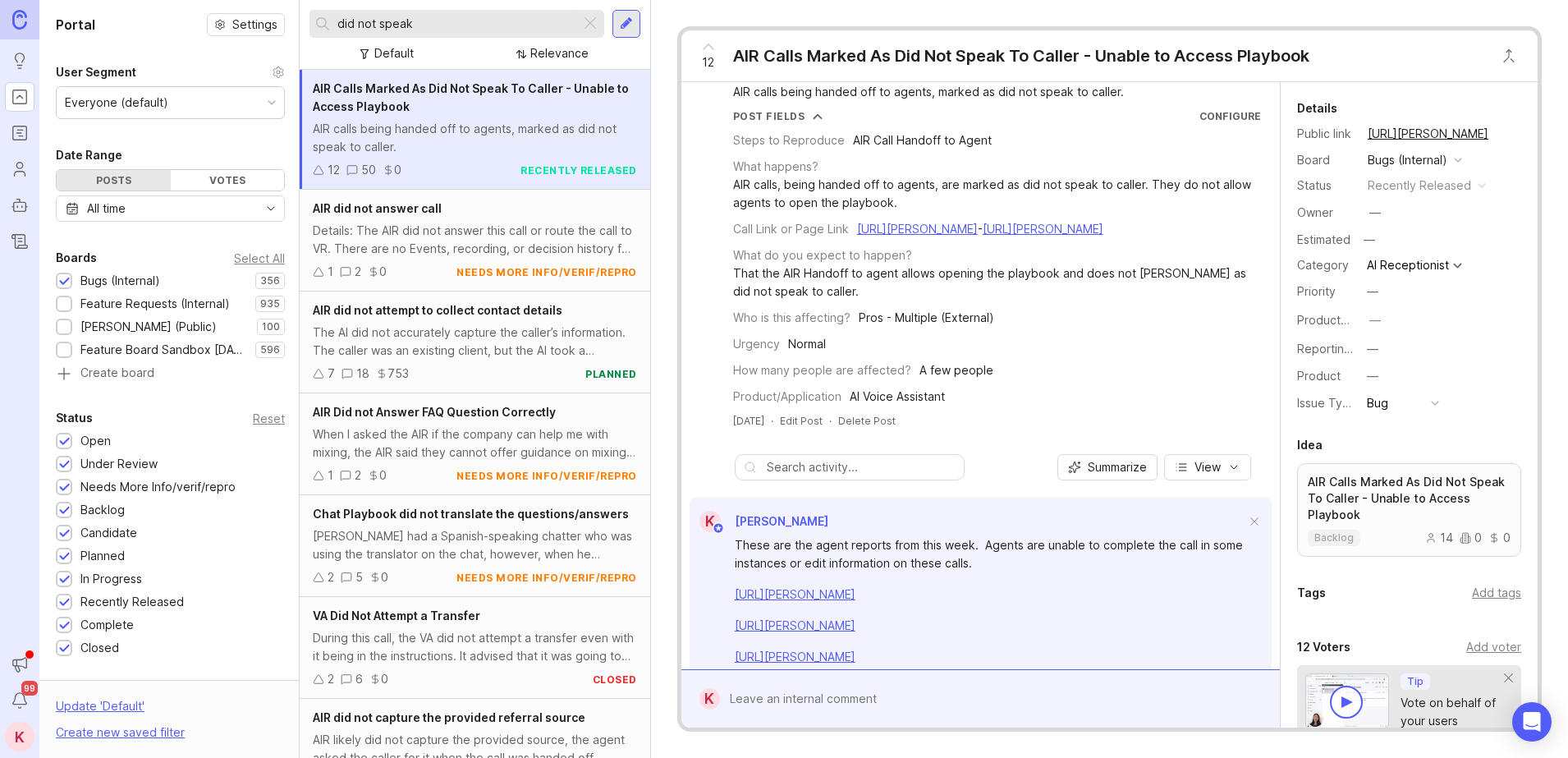
scroll to position [28, 0]
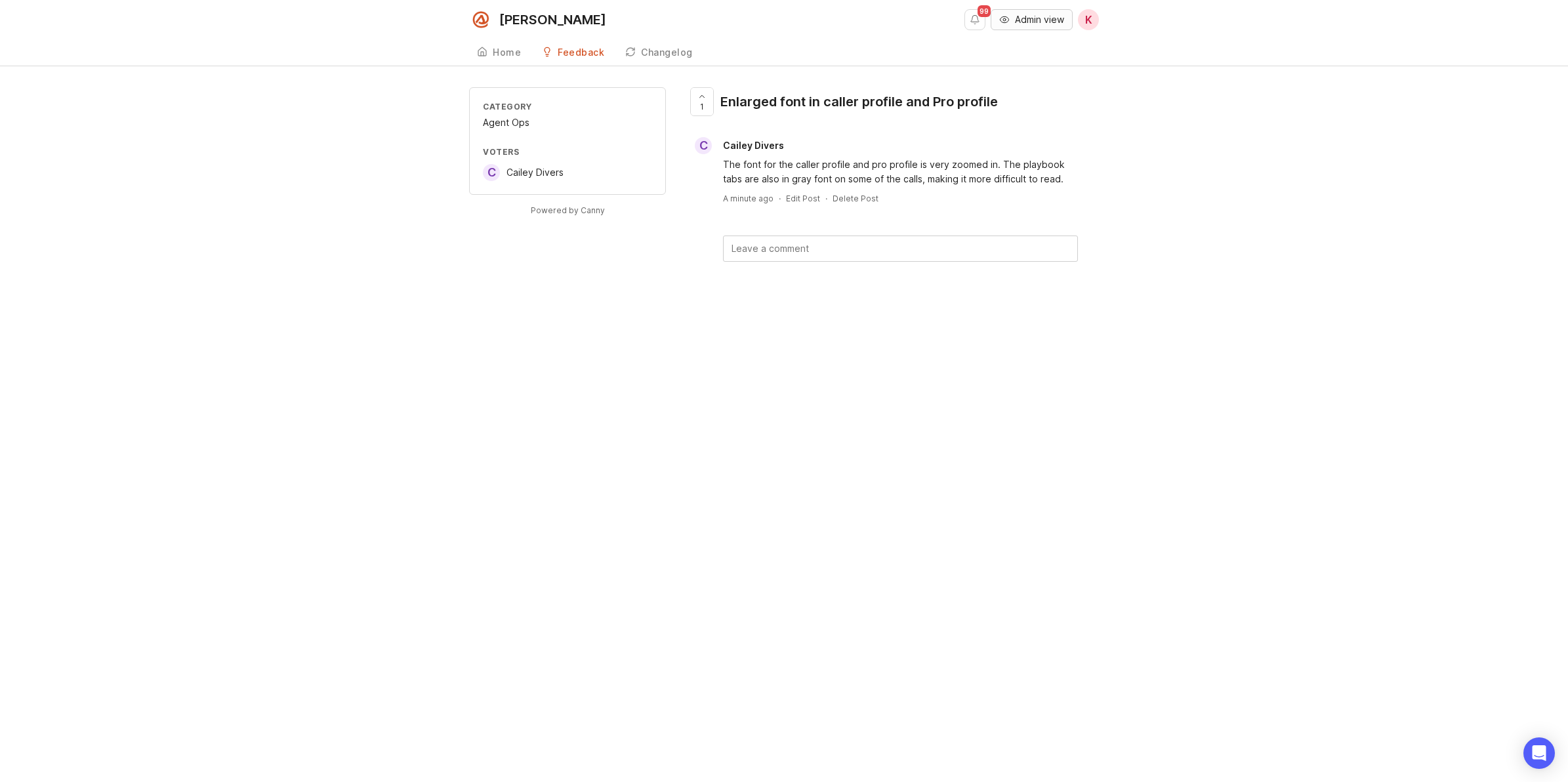
click at [1009, 26] on button "Admin view" at bounding box center [1031, 19] width 82 height 21
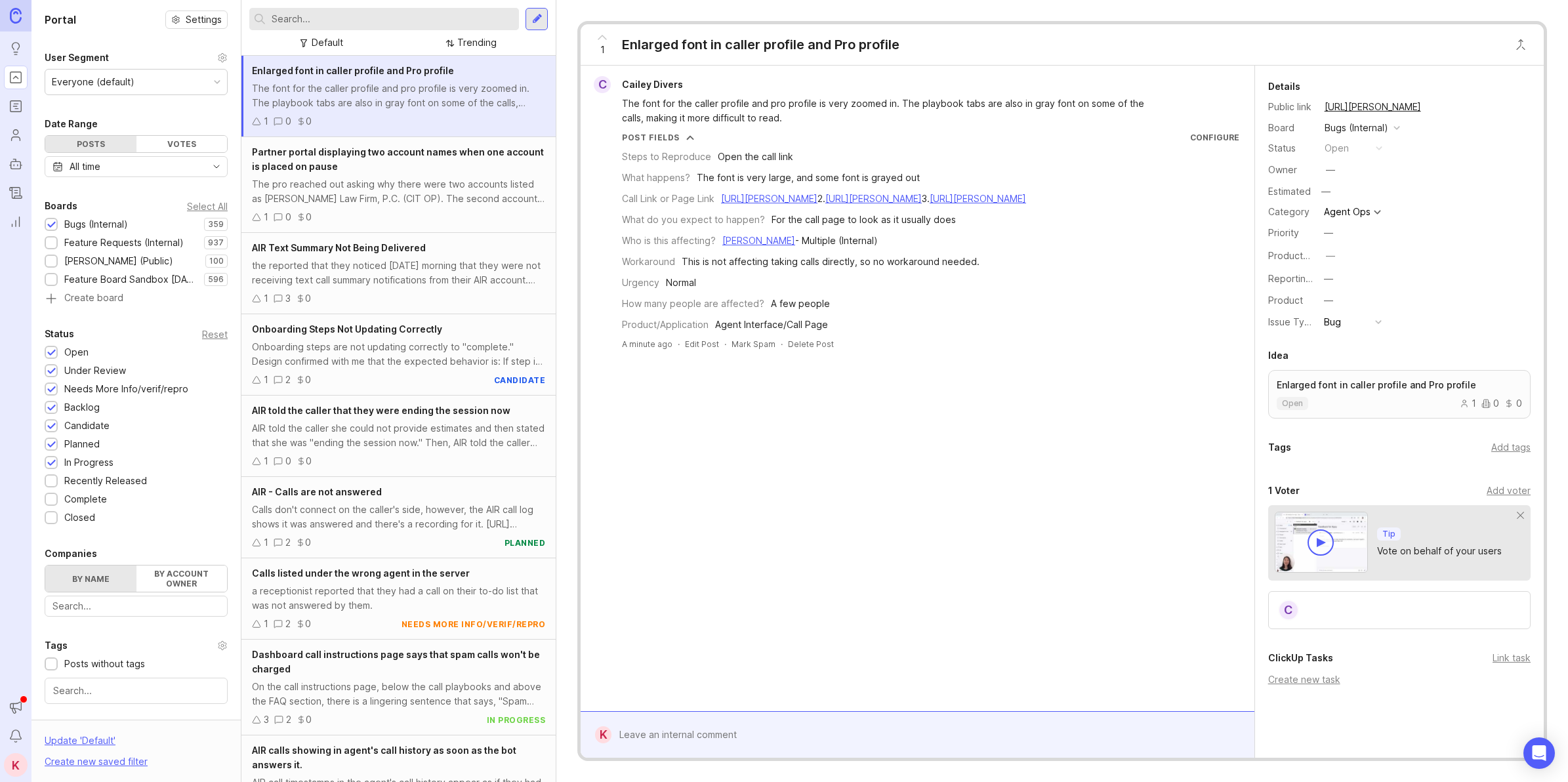
click at [736, 733] on div at bounding box center [927, 734] width 631 height 25
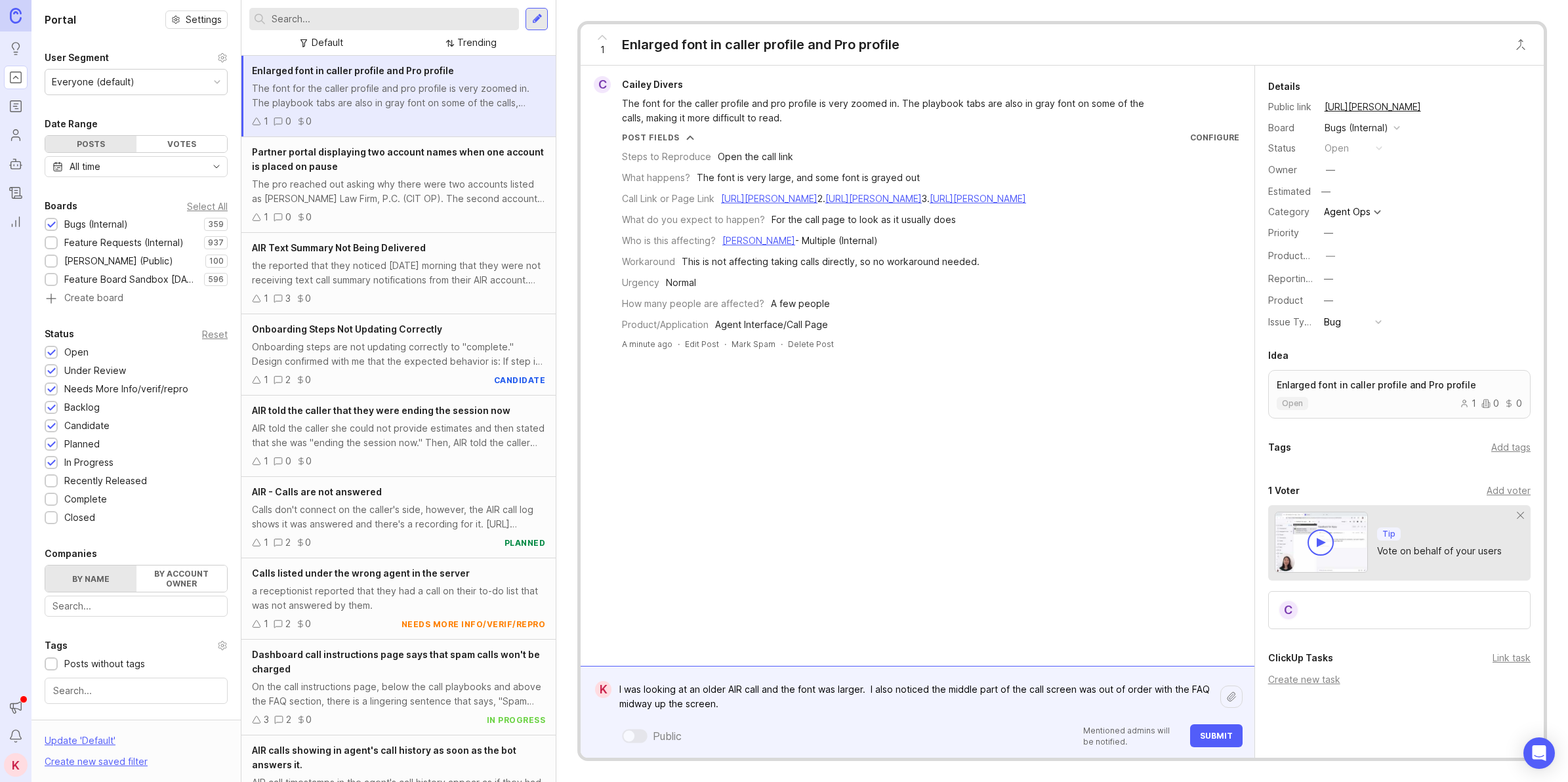
paste textarea "https://agent.smith.ai/agent/call/CA90e26fb566f6c94cb3024f096d59dbd7/"
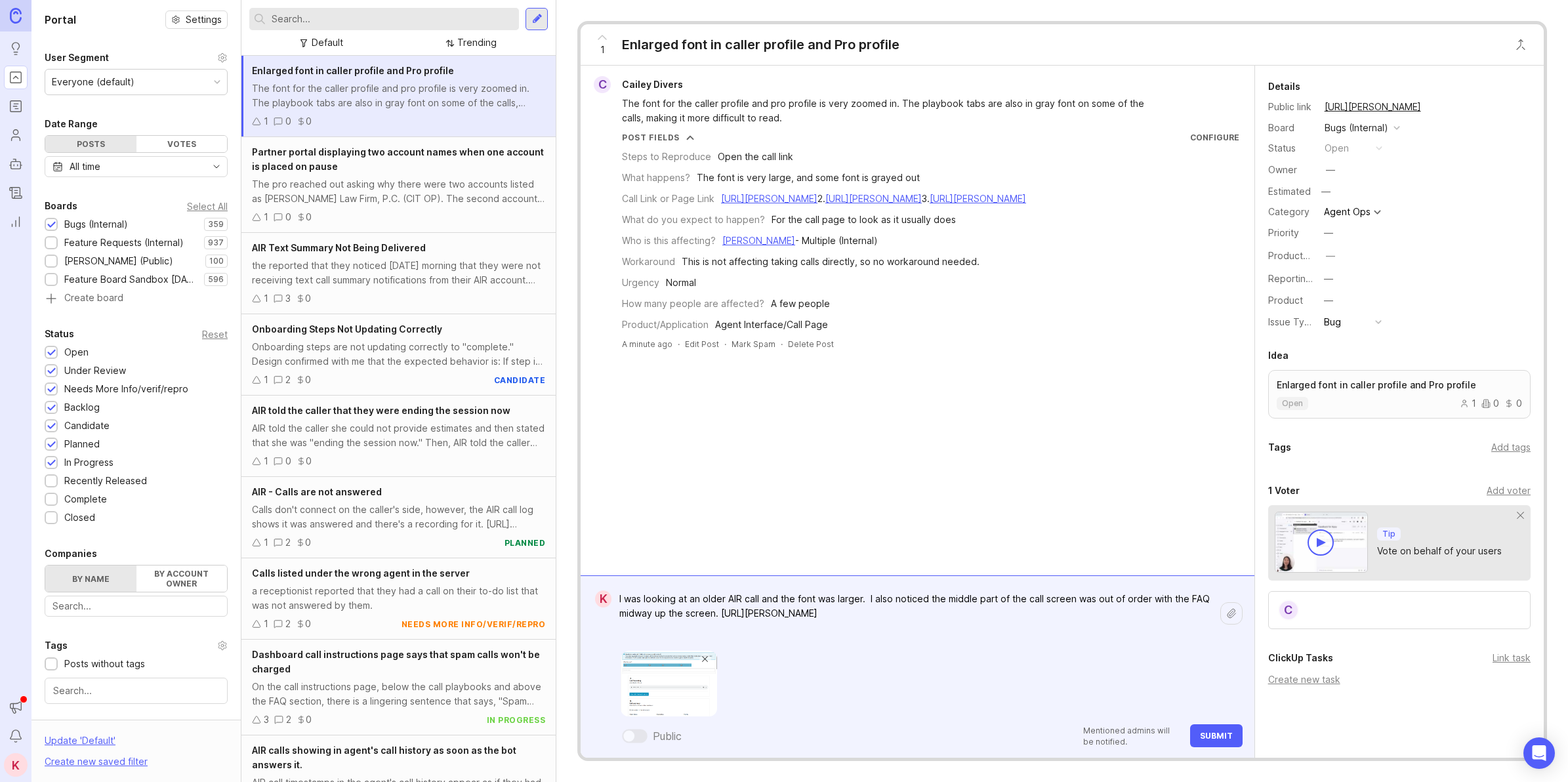
click at [684, 693] on img at bounding box center [668, 683] width 96 height 65
click at [702, 660] on span at bounding box center [705, 659] width 6 height 6
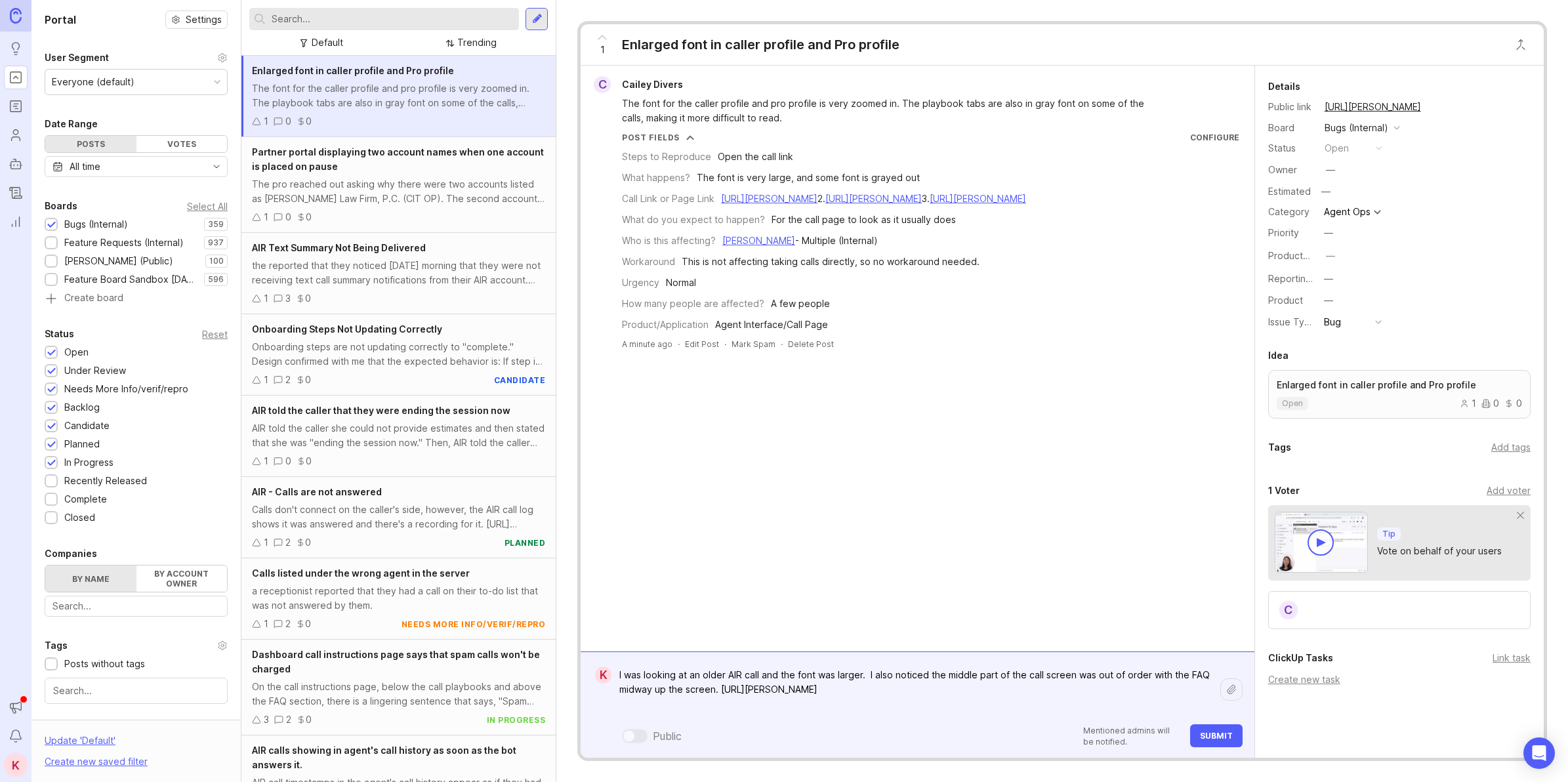
click at [726, 717] on textarea "I was looking at an older AIR call and the font was larger. I also noticed the …" at bounding box center [915, 689] width 609 height 54
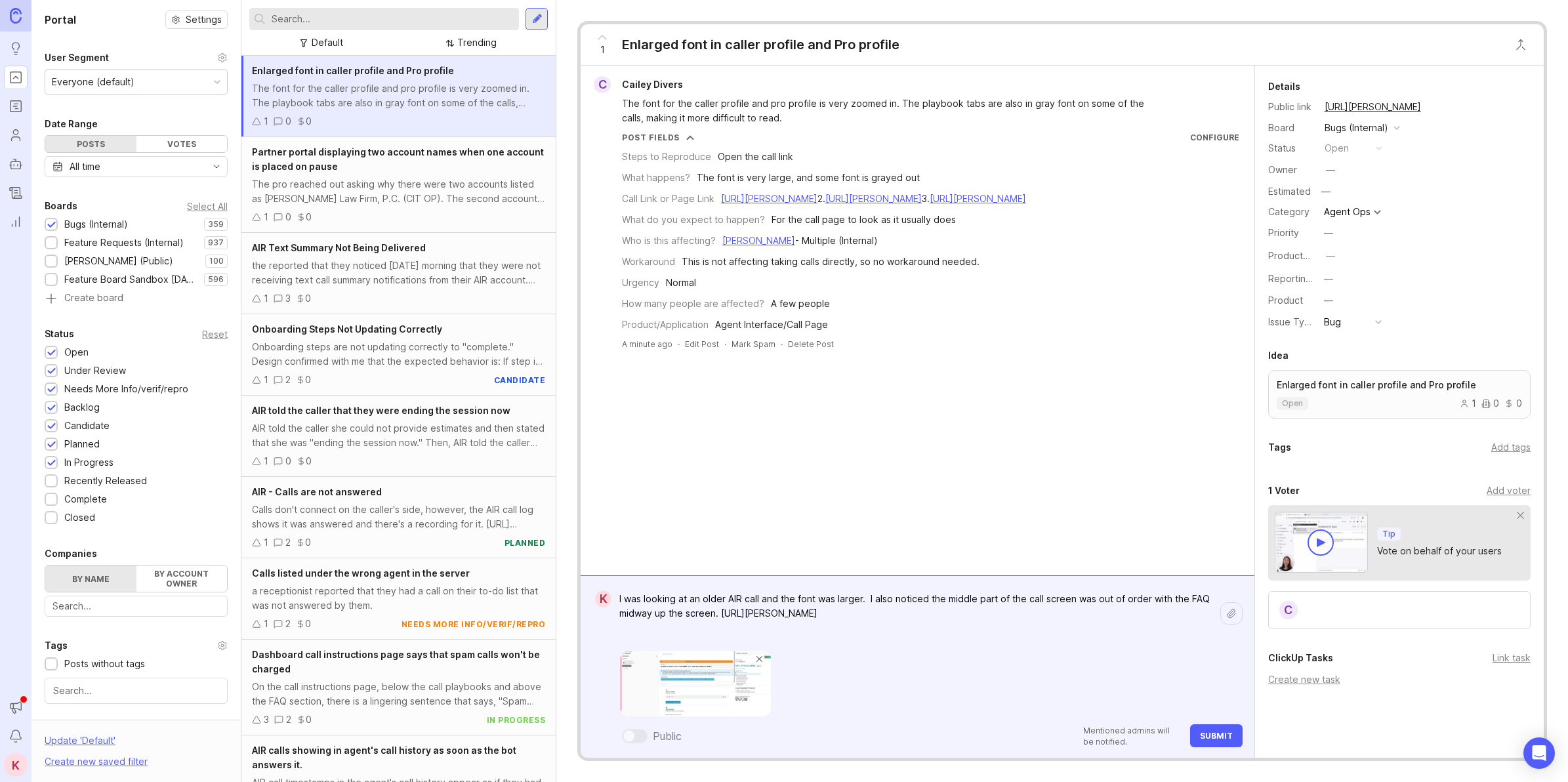
click at [691, 695] on img at bounding box center [695, 683] width 150 height 65
click at [863, 598] on textarea "I was looking at an older AIR call and the font was larger. I also noticed the …" at bounding box center [915, 613] width 609 height 54
type textarea "I was looking at an older AIR call and the font was larger on the side sections…"
click at [1205, 739] on span "Submit" at bounding box center [1216, 736] width 33 height 10
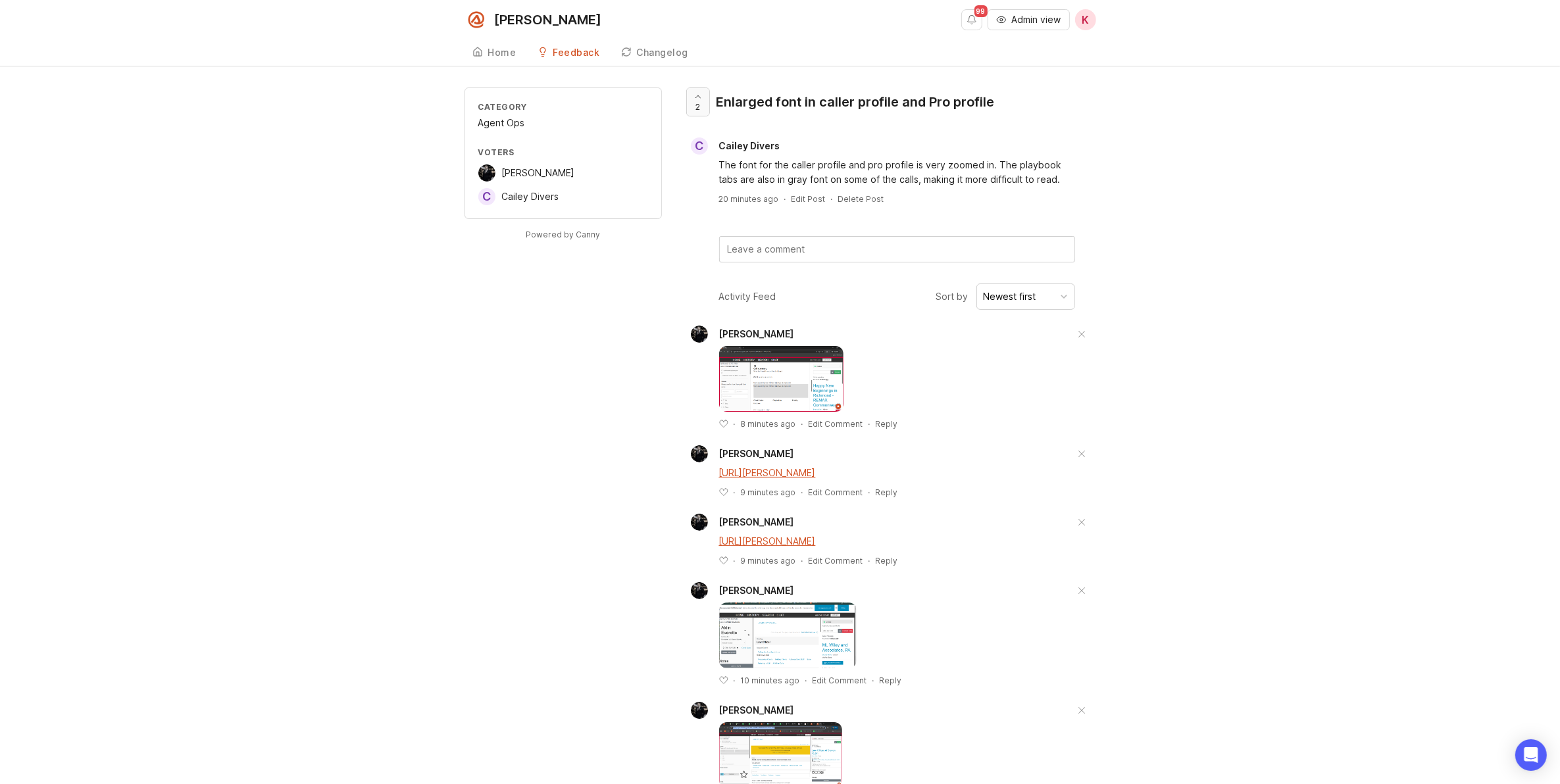
click at [694, 109] on div at bounding box center [697, 102] width 22 height 28
click at [755, 392] on img at bounding box center [781, 379] width 125 height 66
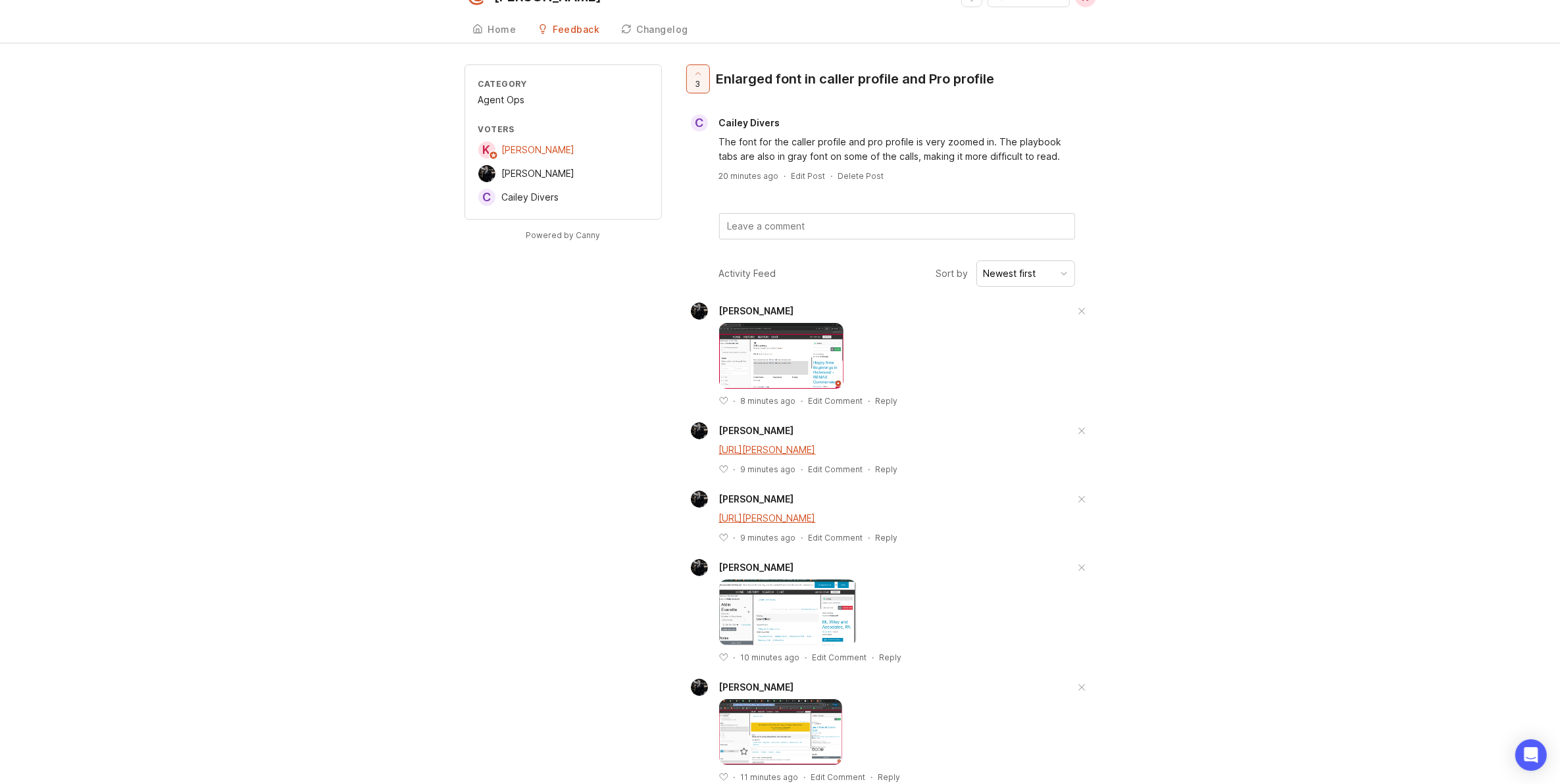
scroll to position [31, 0]
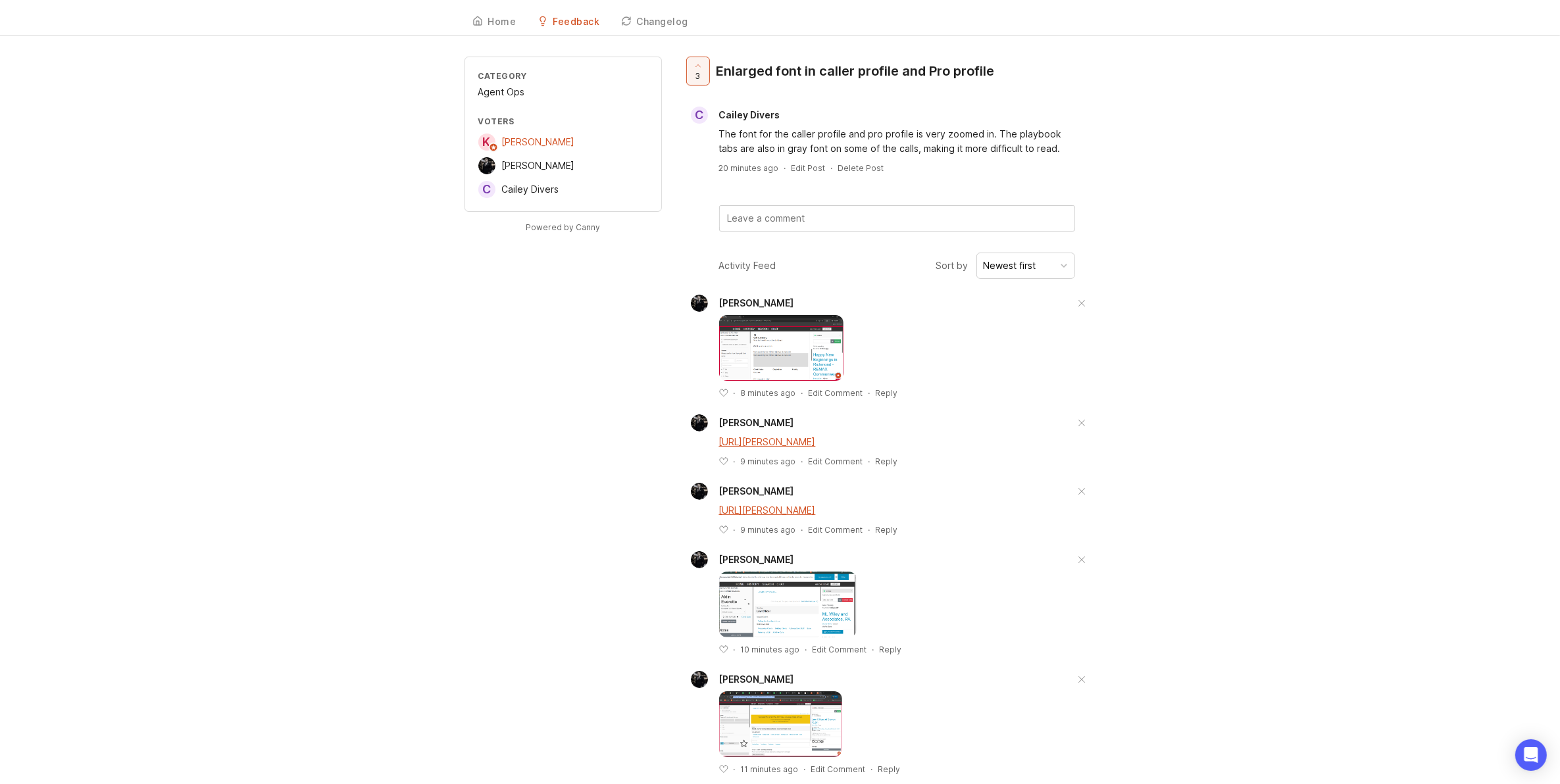
drag, startPoint x: 1153, startPoint y: 509, endPoint x: 1153, endPoint y: 538, distance: 29.0
click at [816, 444] on link "https://agent.smith.ai/agent/call/CA76d4cd3030edc3264b40bd64347e4186/" at bounding box center [768, 441] width 97 height 11
